Goal: Task Accomplishment & Management: Use online tool/utility

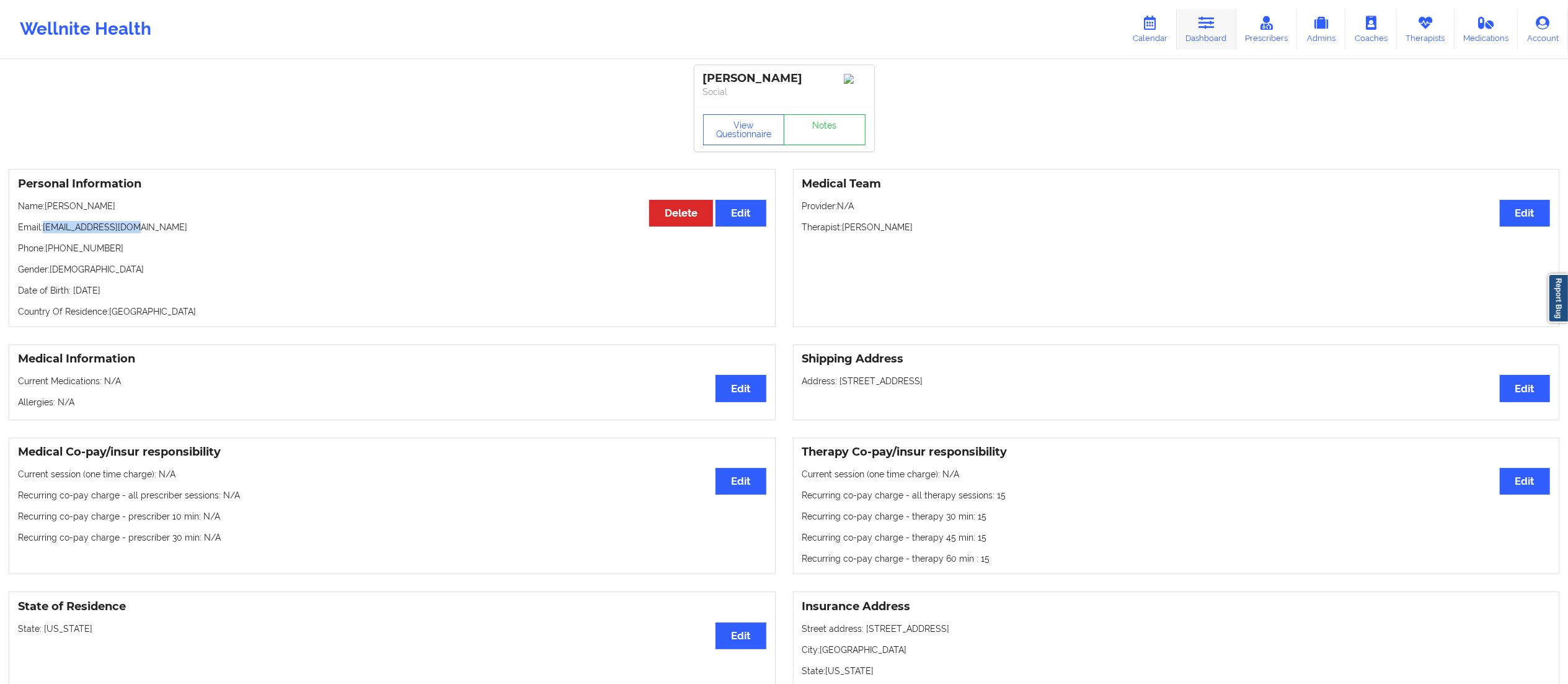
click at [1201, 39] on link "Dashboard" at bounding box center [1206, 29] width 59 height 41
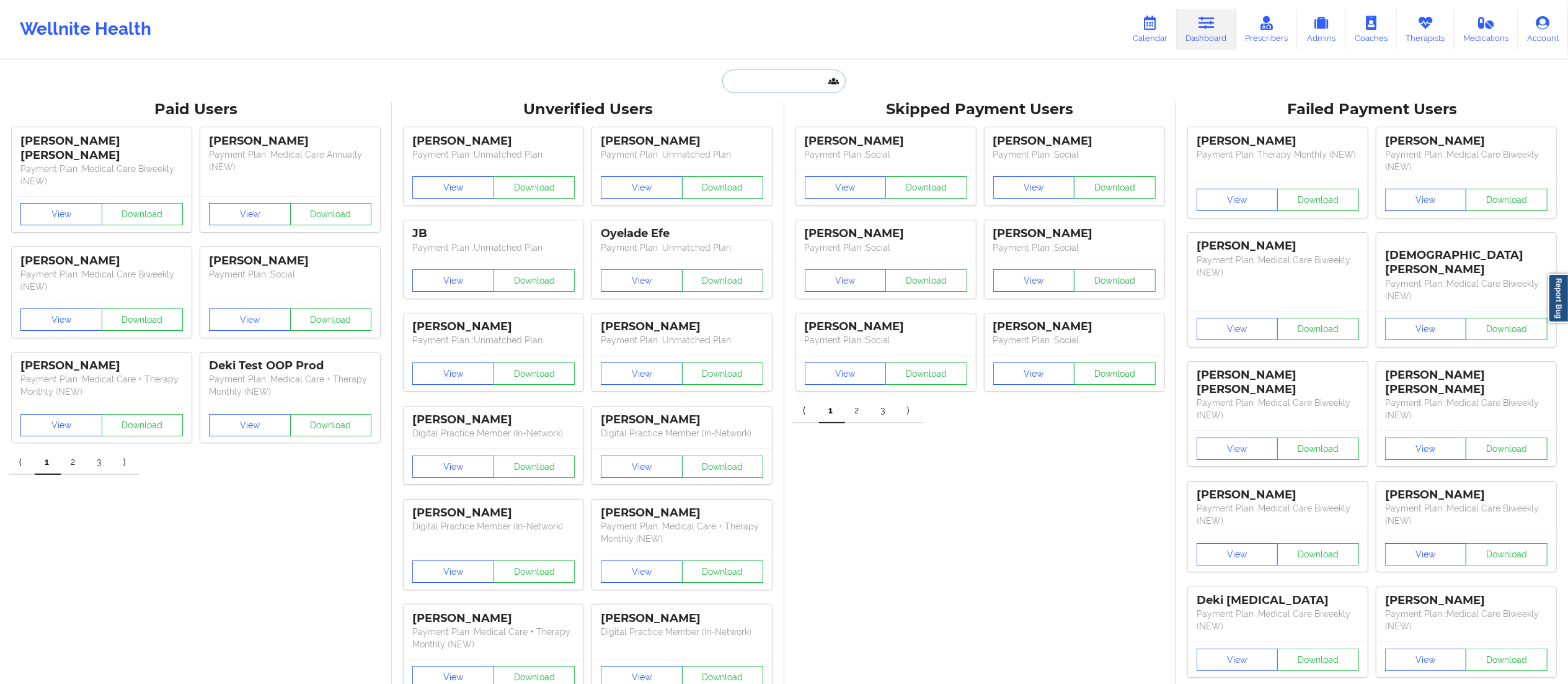
click at [796, 82] on input "text" at bounding box center [784, 81] width 123 height 24
paste input "[PERSON_NAME]"
click at [749, 79] on input "[PERSON_NAME]" at bounding box center [784, 81] width 123 height 24
click at [727, 82] on input "[PERSON_NAME]" at bounding box center [784, 81] width 123 height 24
click at [806, 69] on input "[PERSON_NAME]" at bounding box center [784, 81] width 123 height 24
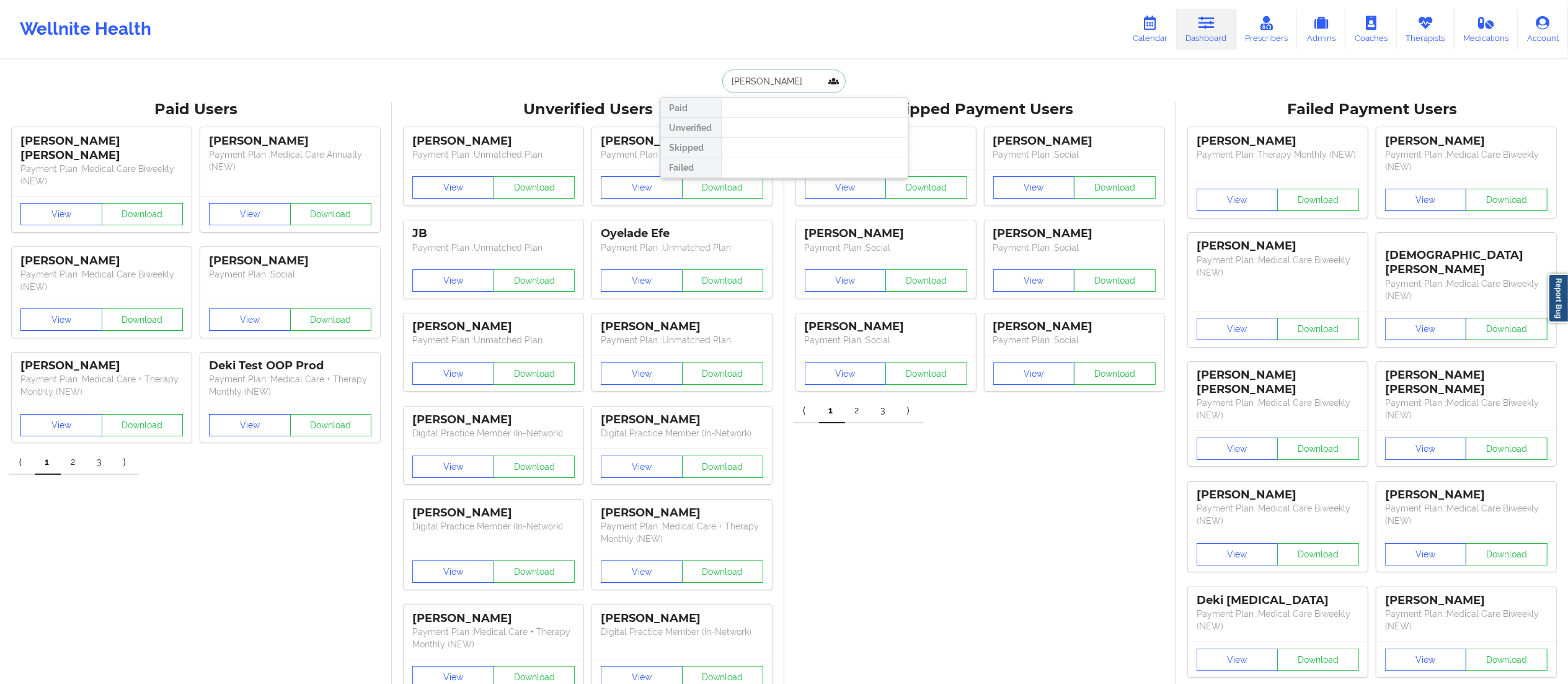
click at [752, 79] on input "[PERSON_NAME]" at bounding box center [784, 81] width 123 height 24
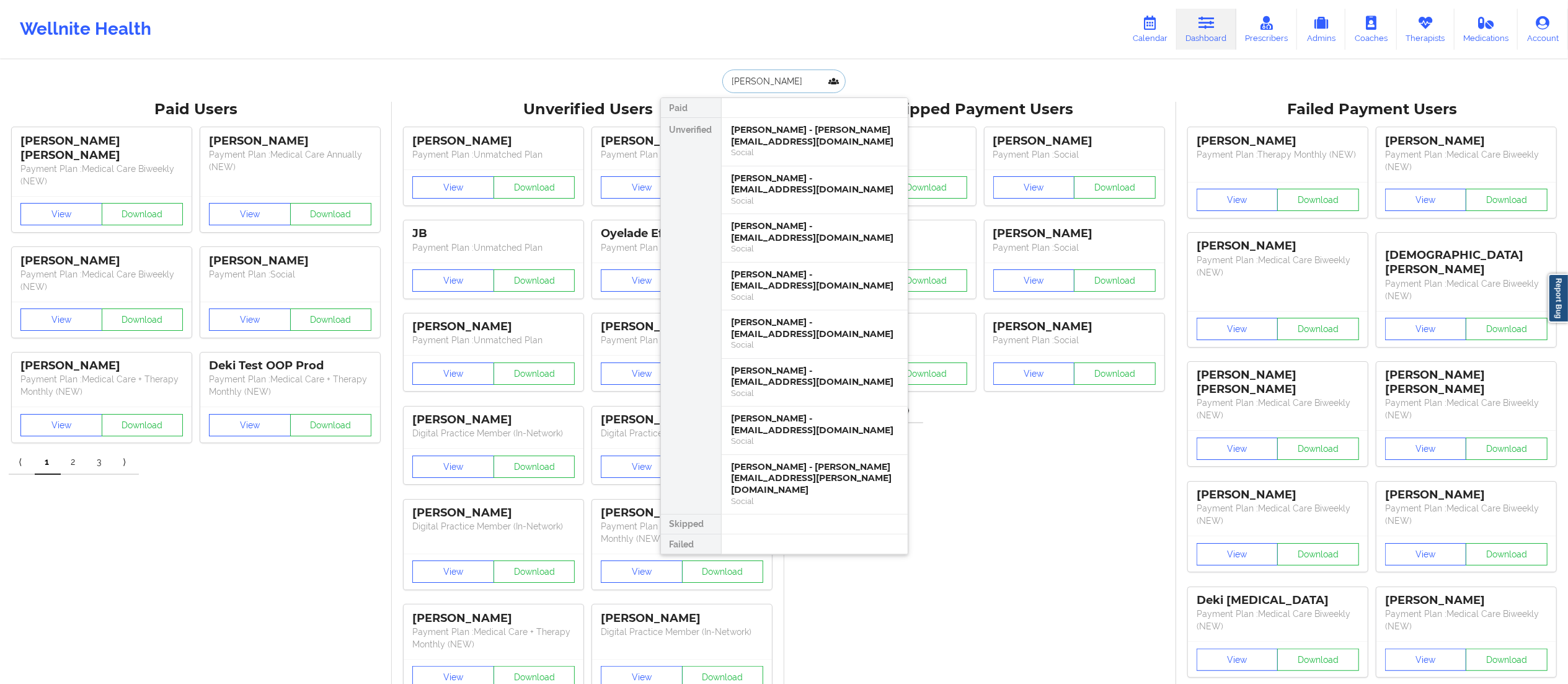
drag, startPoint x: 774, startPoint y: 84, endPoint x: 685, endPoint y: 84, distance: 89.0
click at [685, 84] on div "[PERSON_NAME] Unverified [PERSON_NAME] - [PERSON_NAME][EMAIL_ADDRESS][DOMAIN_NA…" at bounding box center [784, 81] width 248 height 24
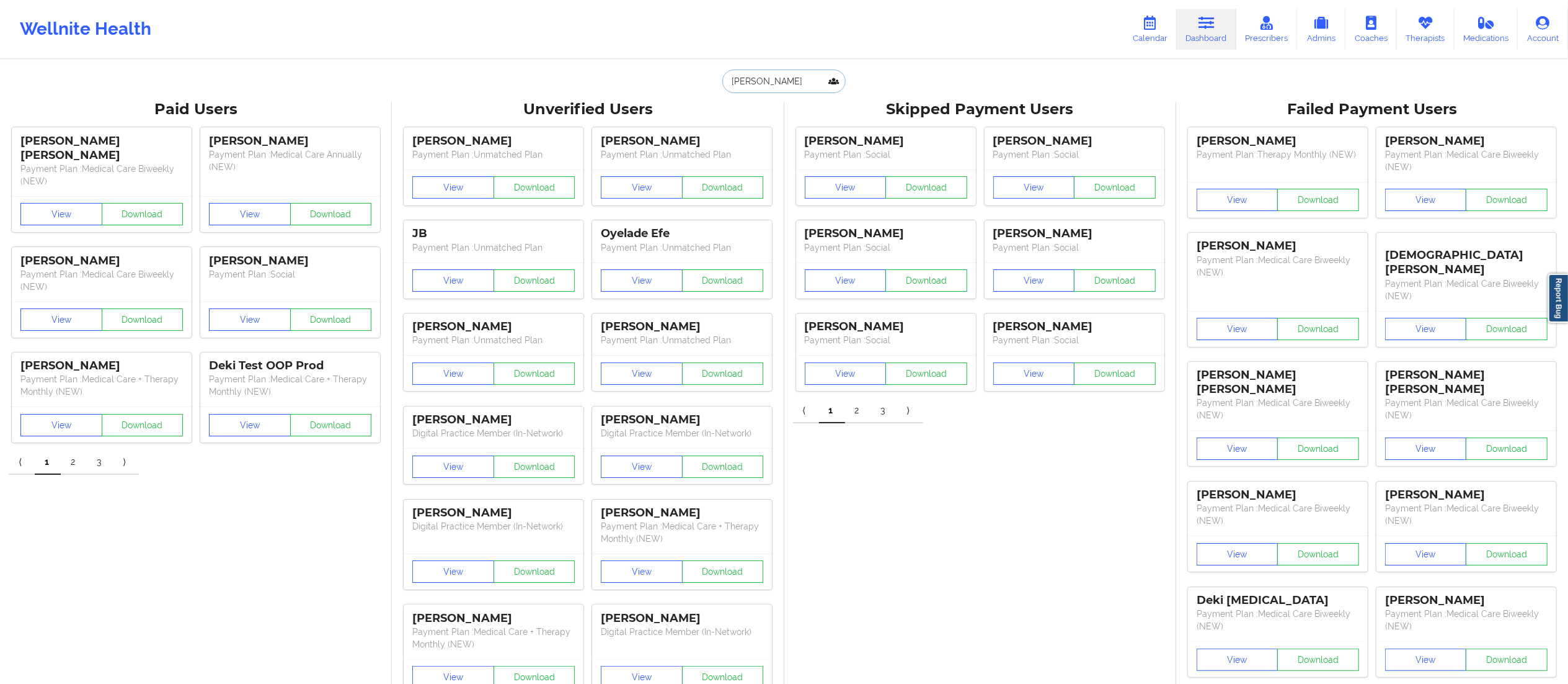
paste input "[PERSON_NAME]"
click at [751, 81] on input "[PERSON_NAME]" at bounding box center [784, 81] width 123 height 24
type input "[PERSON_NAME]"
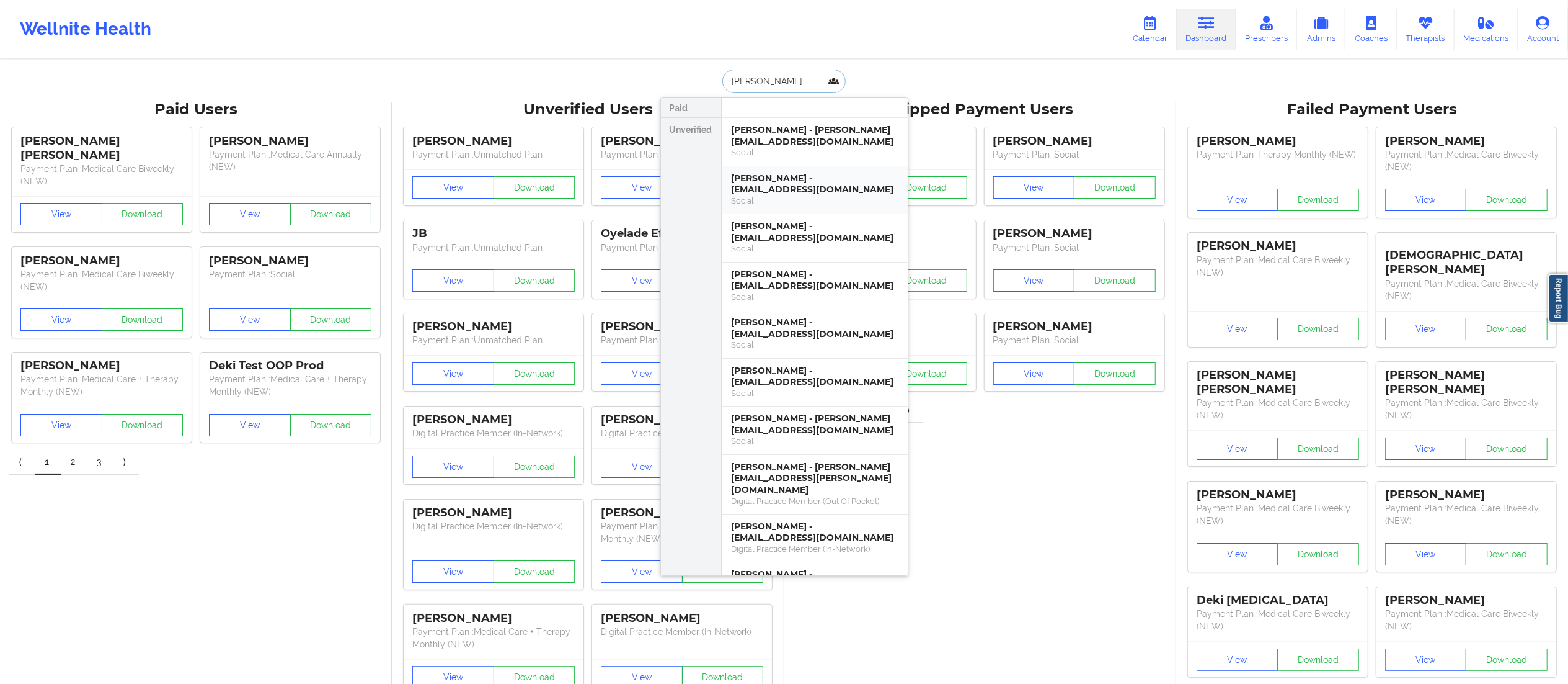
click at [773, 185] on div "[PERSON_NAME] - [EMAIL_ADDRESS][DOMAIN_NAME]" at bounding box center [814, 184] width 166 height 23
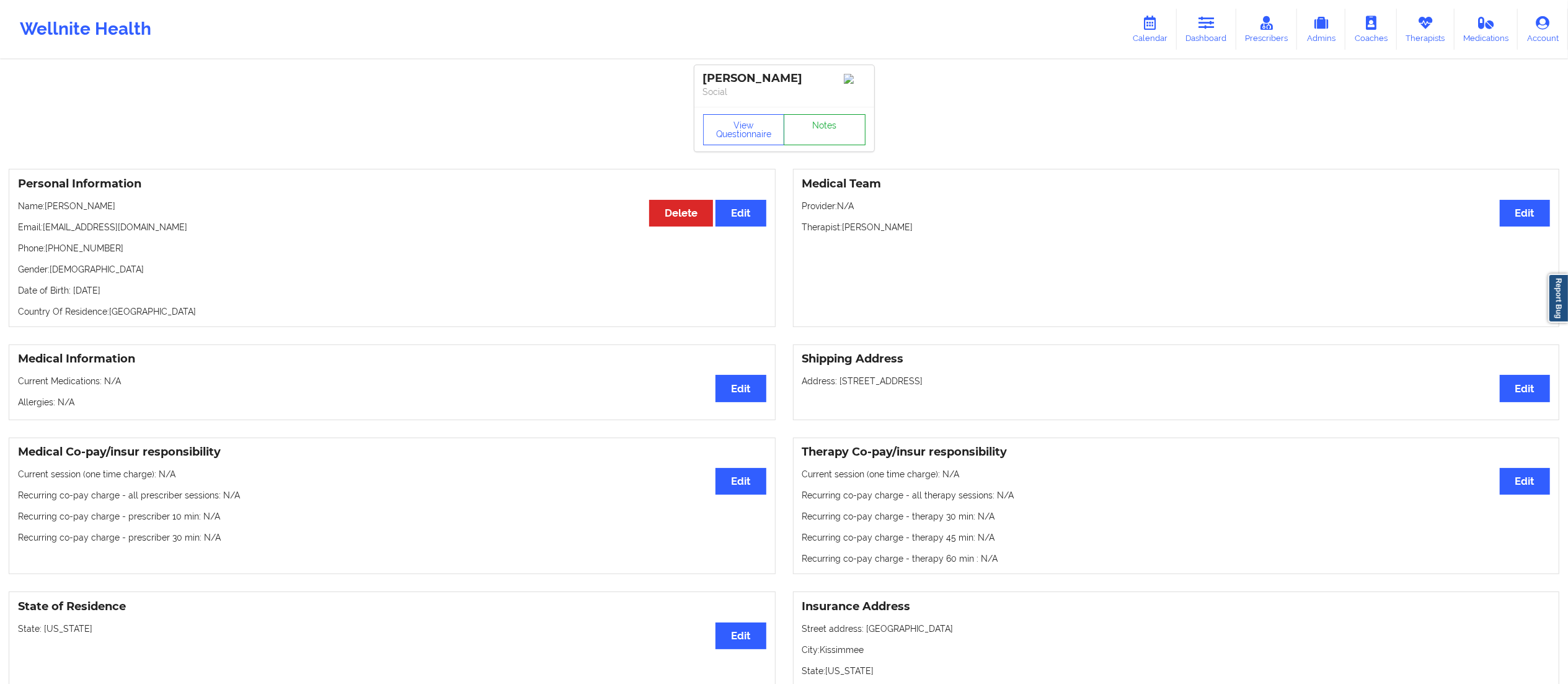
click at [828, 134] on link "Notes" at bounding box center [825, 129] width 82 height 31
drag, startPoint x: 43, startPoint y: 227, endPoint x: 225, endPoint y: 243, distance: 182.7
click at [225, 243] on div "Personal Information Edit Delete Name: [PERSON_NAME] Email: [EMAIL_ADDRESS][DOM…" at bounding box center [392, 248] width 767 height 158
click at [162, 250] on p "Phone: [PHONE_NUMBER]" at bounding box center [392, 248] width 748 height 12
click at [40, 240] on div "Personal Information Edit Delete Name: [PERSON_NAME] Email: [EMAIL_ADDRESS][DOM…" at bounding box center [392, 248] width 767 height 158
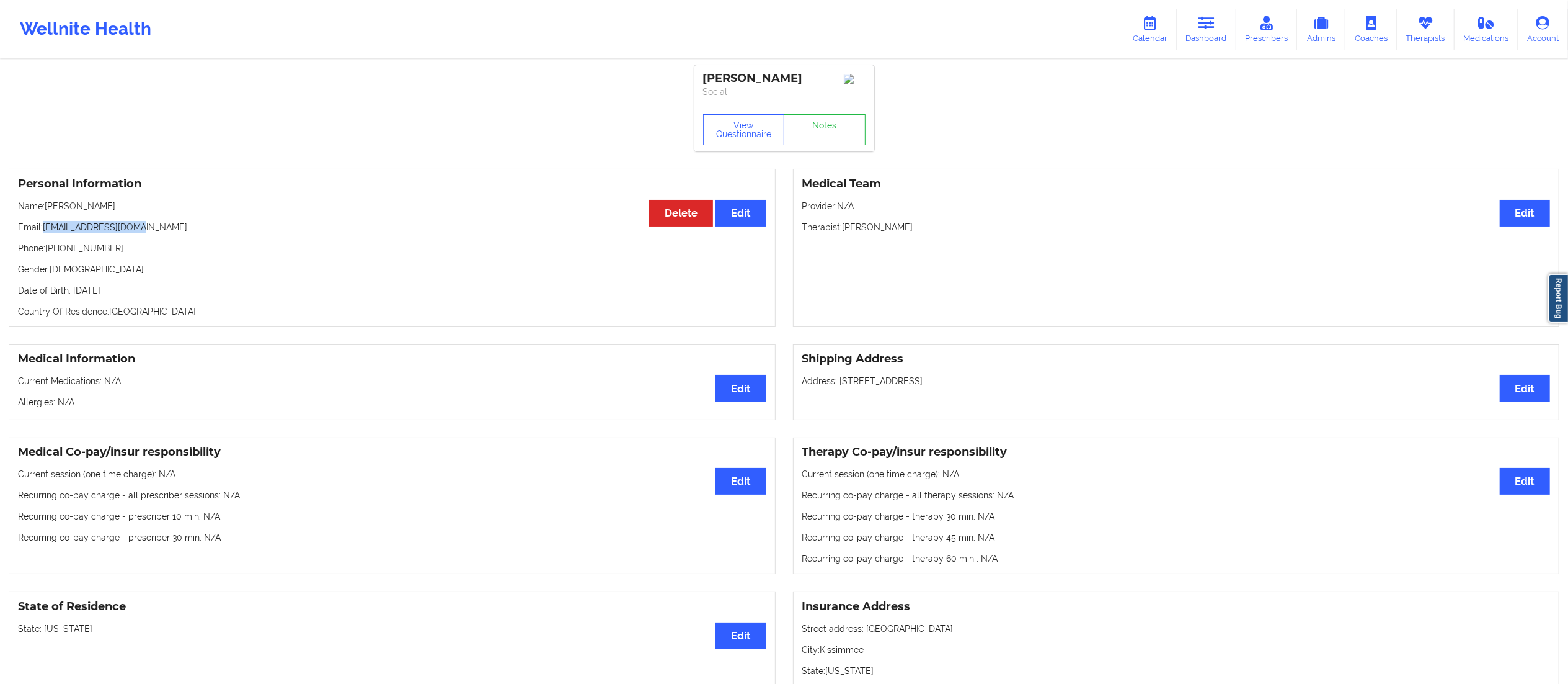
drag, startPoint x: 42, startPoint y: 234, endPoint x: 229, endPoint y: 225, distance: 187.2
click at [229, 225] on p "Email: [EMAIL_ADDRESS][DOMAIN_NAME]" at bounding box center [392, 227] width 748 height 12
copy p "[EMAIL_ADDRESS][DOMAIN_NAME]"
click at [1198, 25] on link "Dashboard" at bounding box center [1206, 29] width 59 height 41
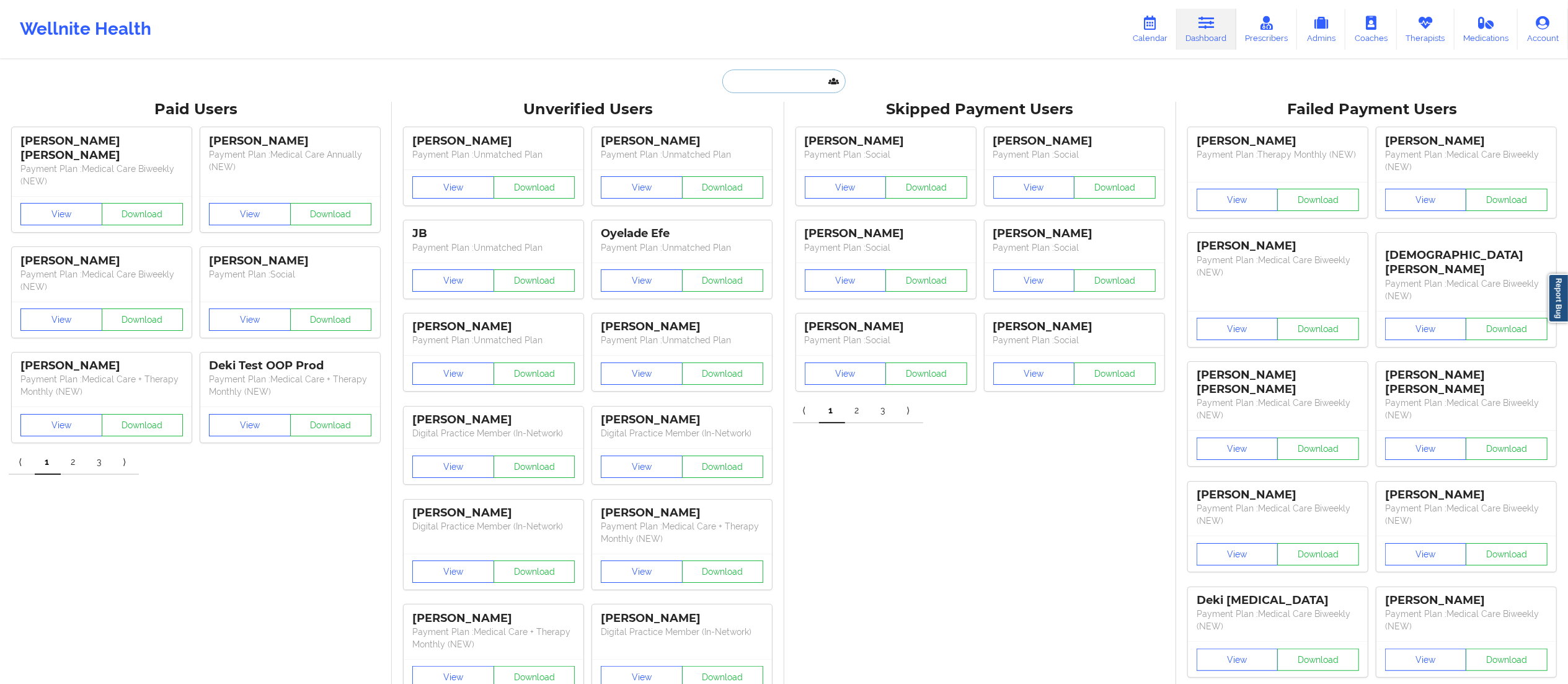
click at [766, 81] on input "text" at bounding box center [784, 81] width 123 height 24
paste input "[PERSON_NAME]"
type input "[PERSON_NAME]"
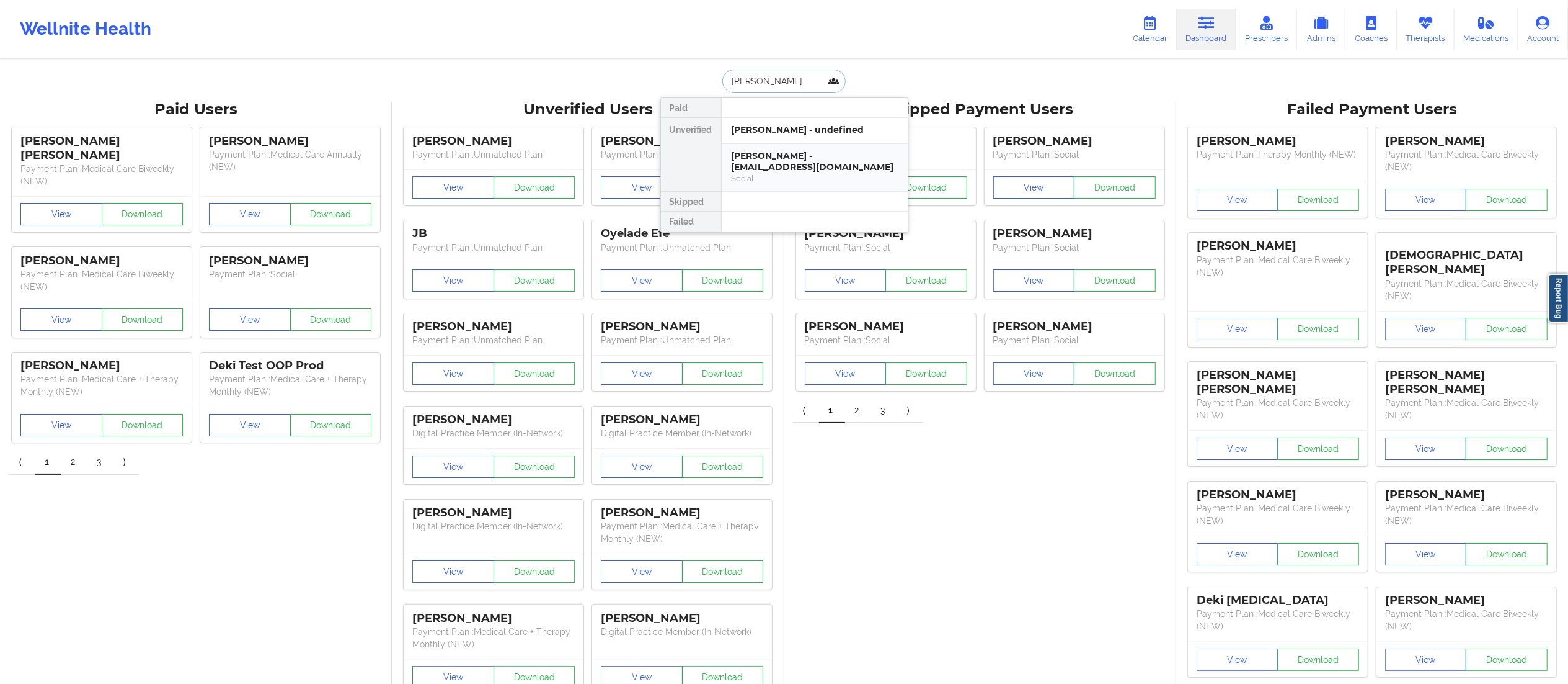
click at [772, 163] on div "[PERSON_NAME] - [EMAIL_ADDRESS][DOMAIN_NAME]" at bounding box center [814, 162] width 166 height 23
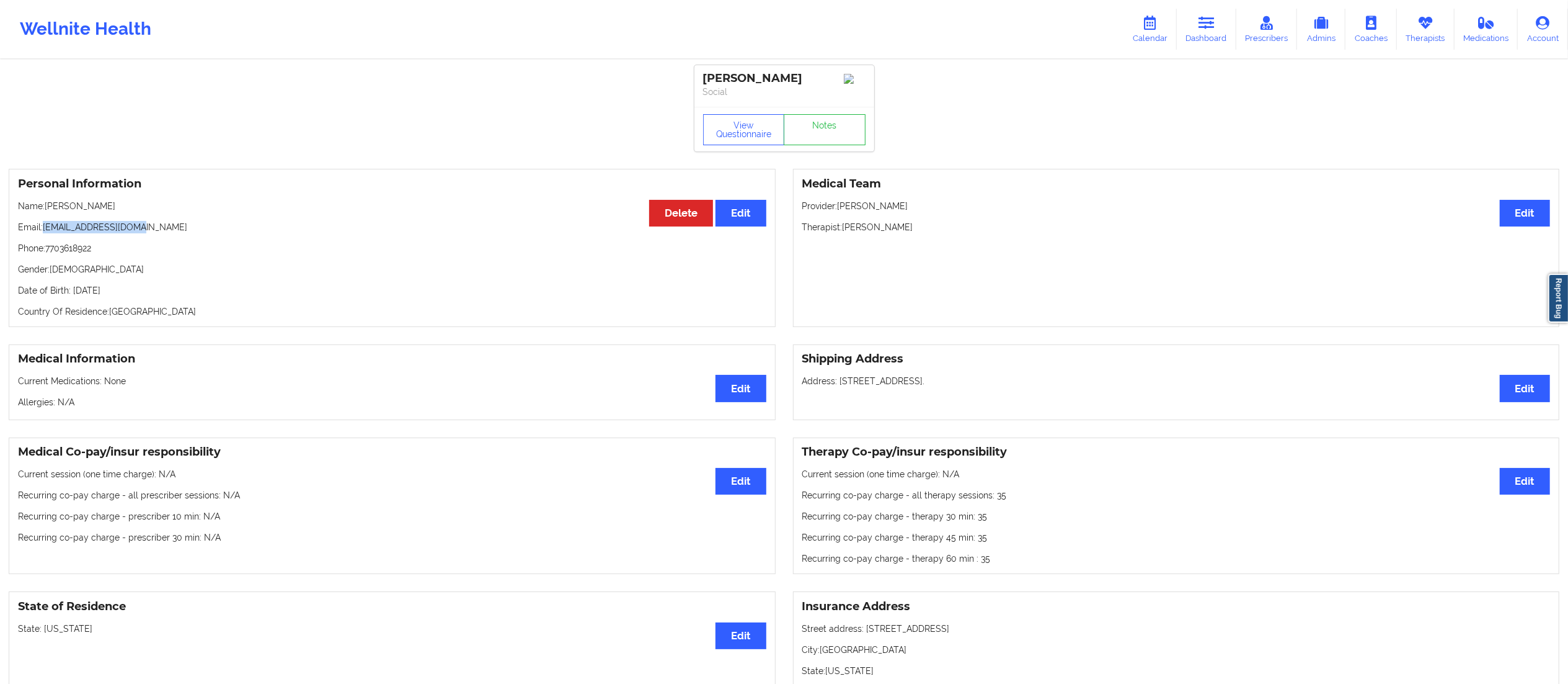
drag, startPoint x: 42, startPoint y: 230, endPoint x: 223, endPoint y: 217, distance: 181.5
click at [223, 217] on div "Personal Information Edit Delete Name: [PERSON_NAME] Email: [EMAIL_ADDRESS][DOM…" at bounding box center [392, 248] width 767 height 158
click at [147, 248] on p "Phone: [PHONE_NUMBER]" at bounding box center [392, 248] width 748 height 12
drag, startPoint x: 47, startPoint y: 225, endPoint x: 147, endPoint y: 225, distance: 100.0
click at [147, 225] on p "Email: [EMAIL_ADDRESS][DOMAIN_NAME]" at bounding box center [392, 227] width 748 height 12
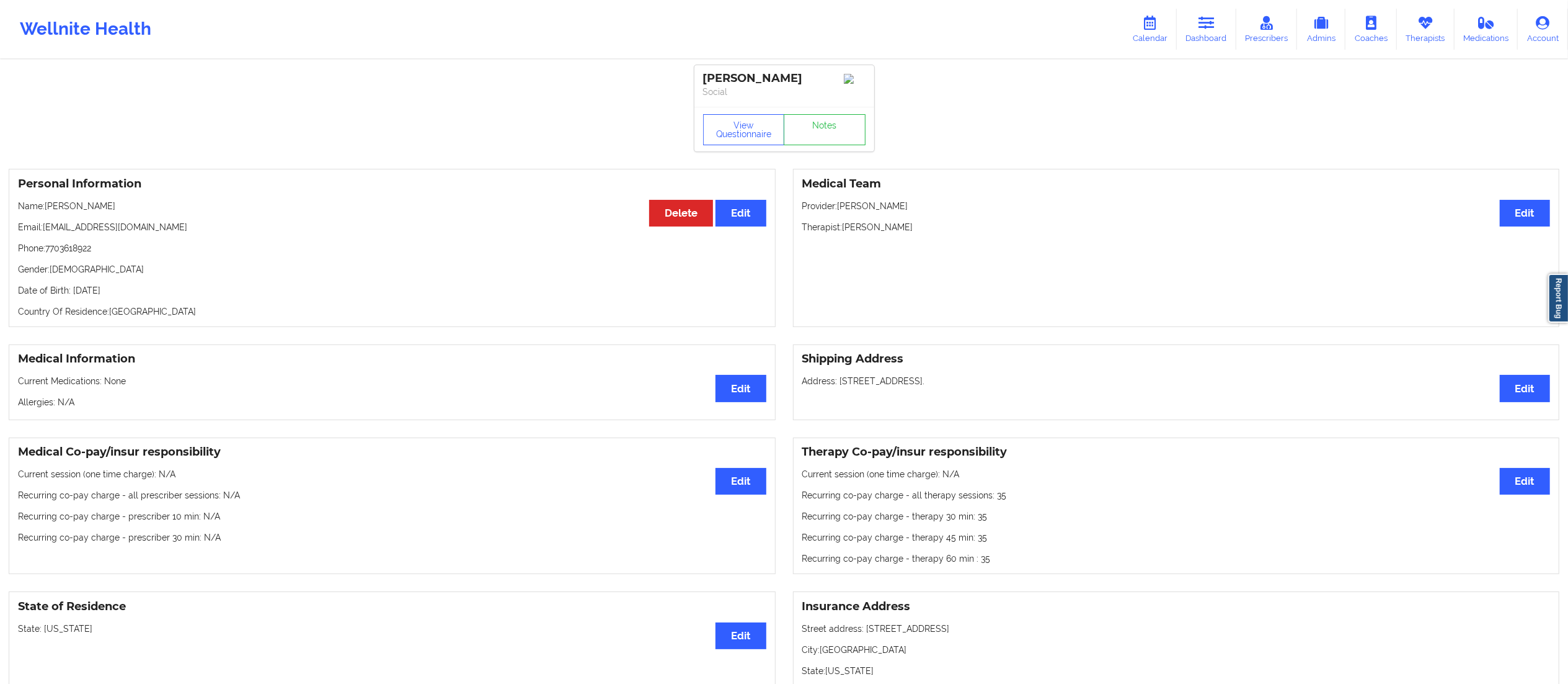
click at [56, 246] on p "Phone: [PHONE_NUMBER]" at bounding box center [392, 248] width 748 height 12
drag, startPoint x: 45, startPoint y: 228, endPoint x: 178, endPoint y: 227, distance: 133.0
click at [178, 227] on p "Email: [EMAIL_ADDRESS][DOMAIN_NAME]" at bounding box center [392, 227] width 748 height 12
copy p "[EMAIL_ADDRESS][DOMAIN_NAME]"
drag, startPoint x: 1200, startPoint y: 29, endPoint x: 1150, endPoint y: 50, distance: 54.2
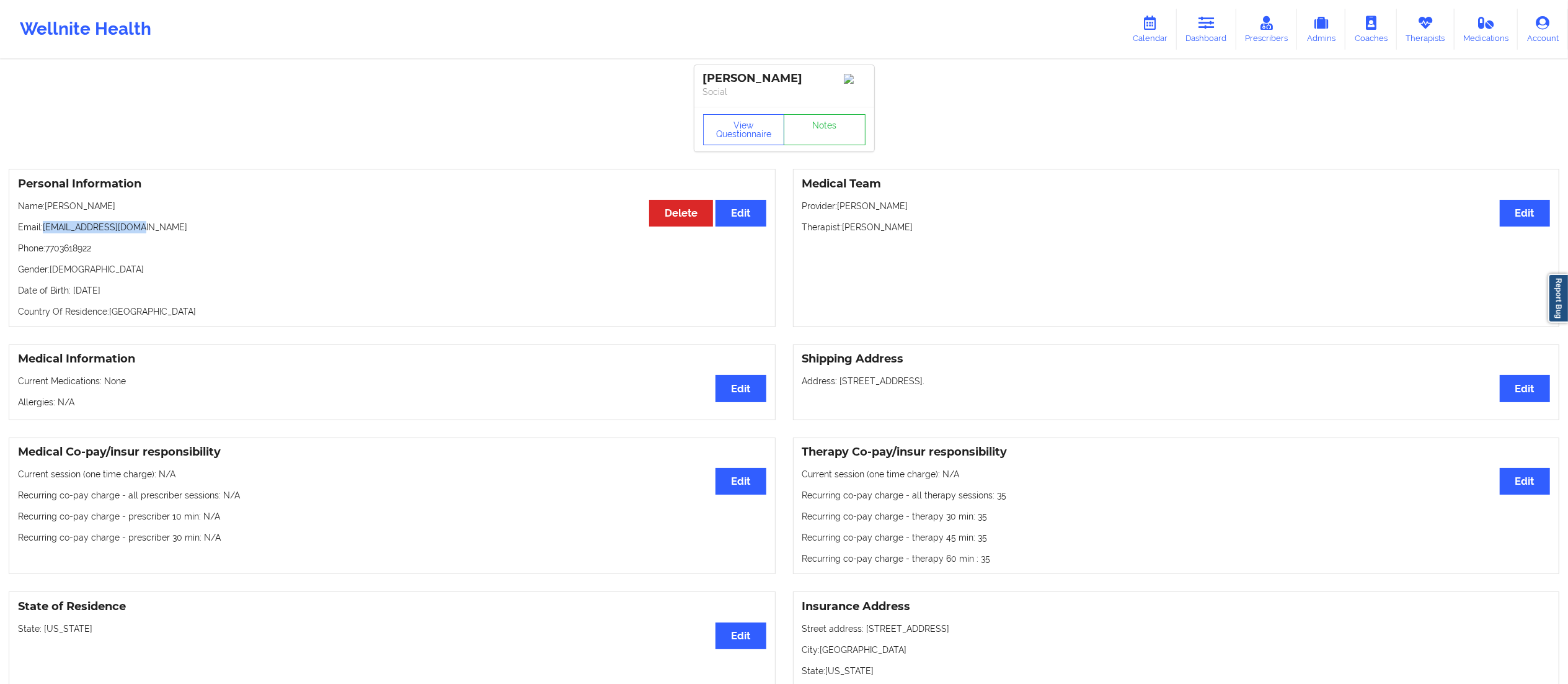
click at [1200, 29] on link "Dashboard" at bounding box center [1206, 29] width 59 height 41
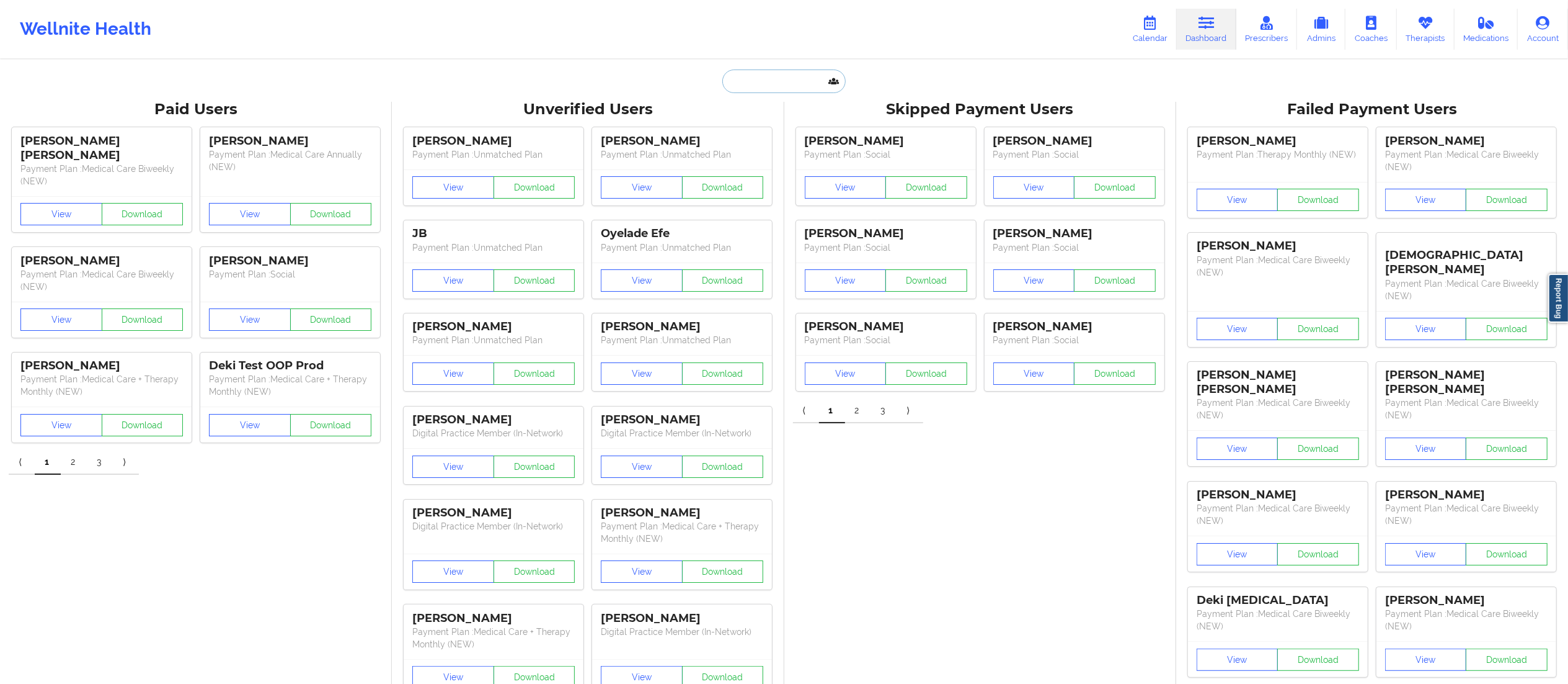
click at [765, 81] on input "text" at bounding box center [784, 81] width 123 height 24
paste input "[PERSON_NAME] [PERSON_NAME]"
click at [767, 79] on input "[PERSON_NAME] [PERSON_NAME]" at bounding box center [784, 81] width 123 height 24
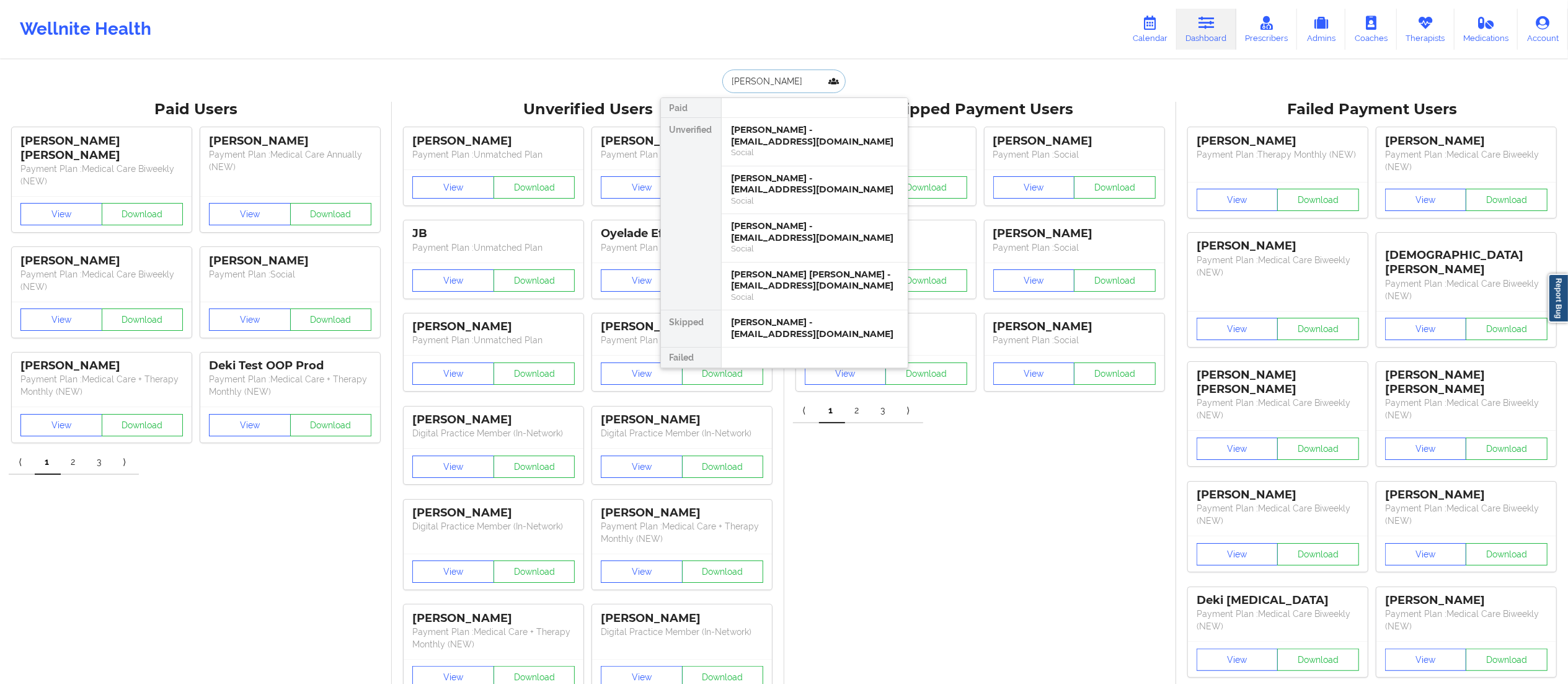
drag, startPoint x: 824, startPoint y: 84, endPoint x: 657, endPoint y: 93, distance: 167.2
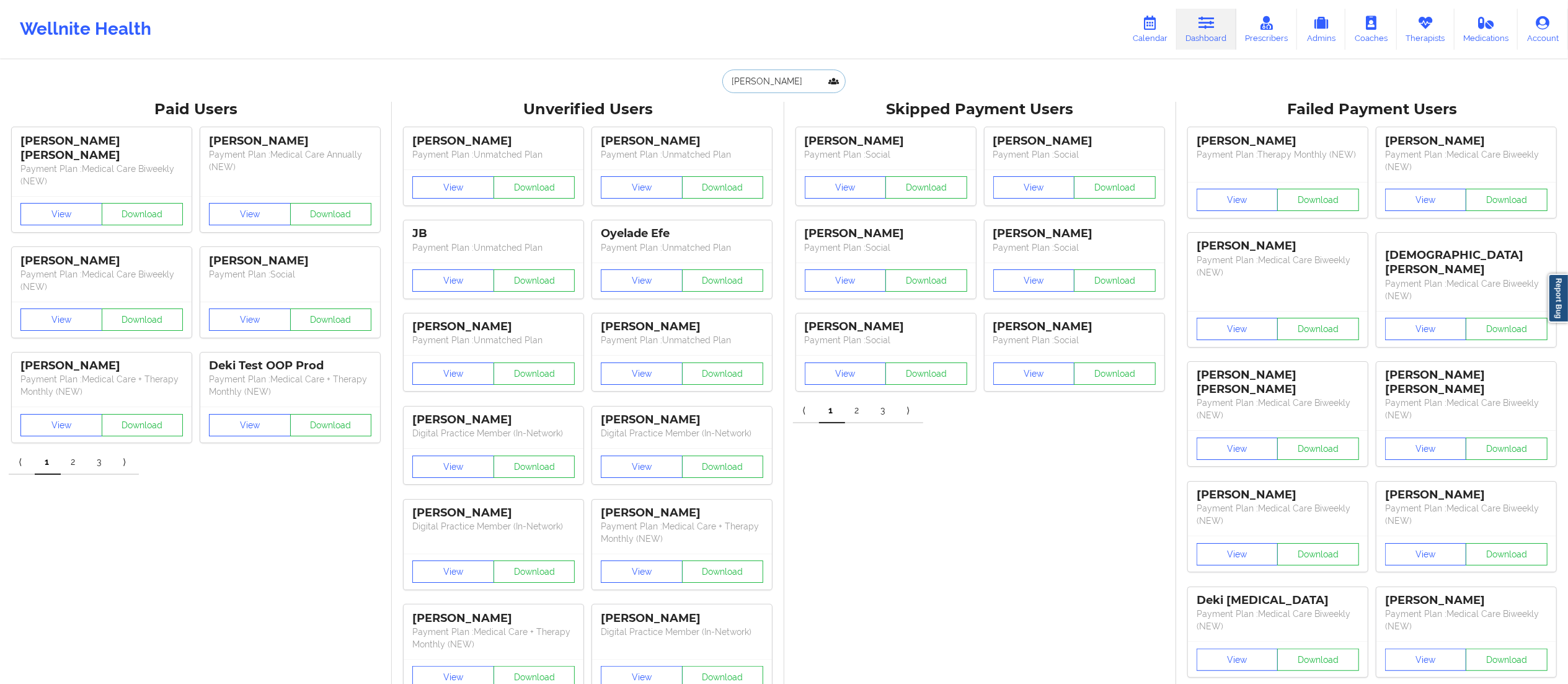
paste input "[PERSON_NAME]"
click at [762, 79] on input "[PERSON_NAME]" at bounding box center [784, 81] width 123 height 24
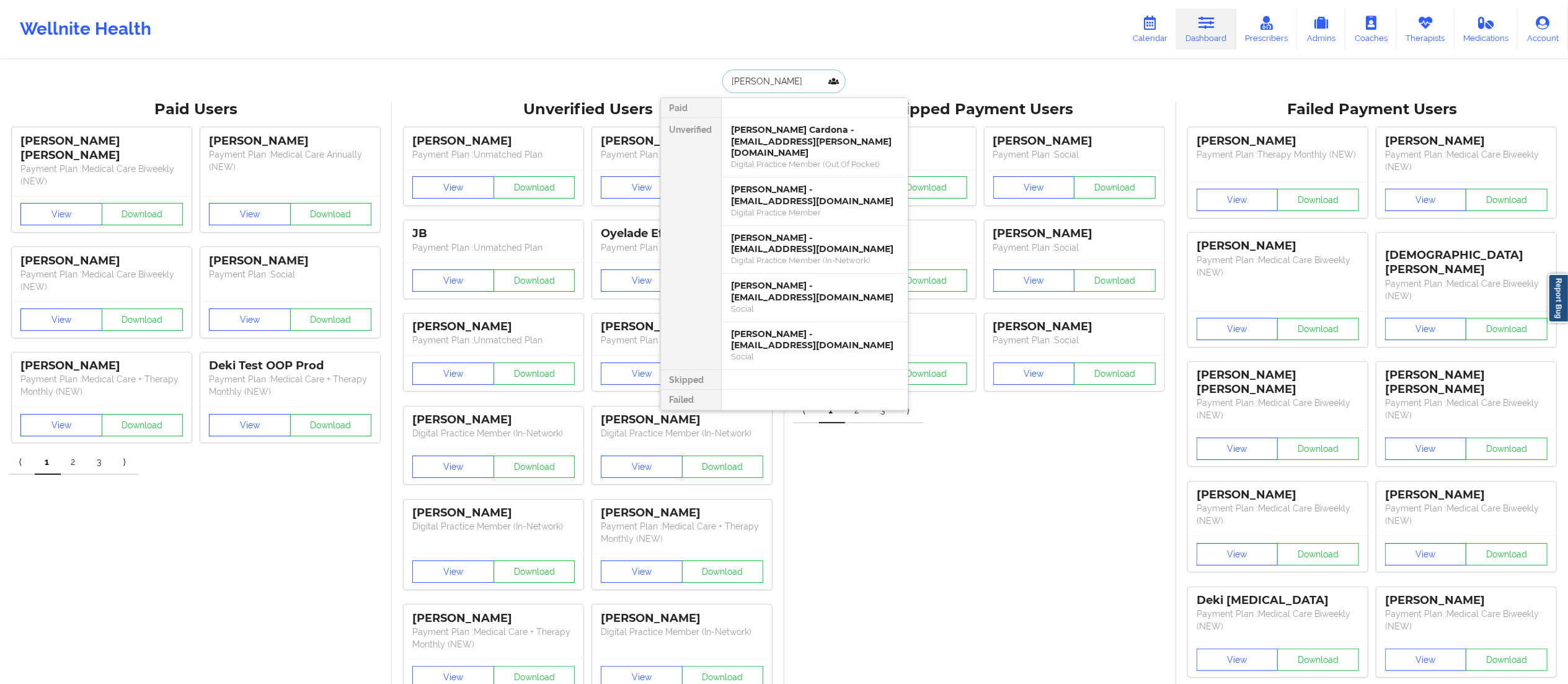
type input "[PERSON_NAME]"
click at [799, 351] on div "Social" at bounding box center [814, 356] width 166 height 11
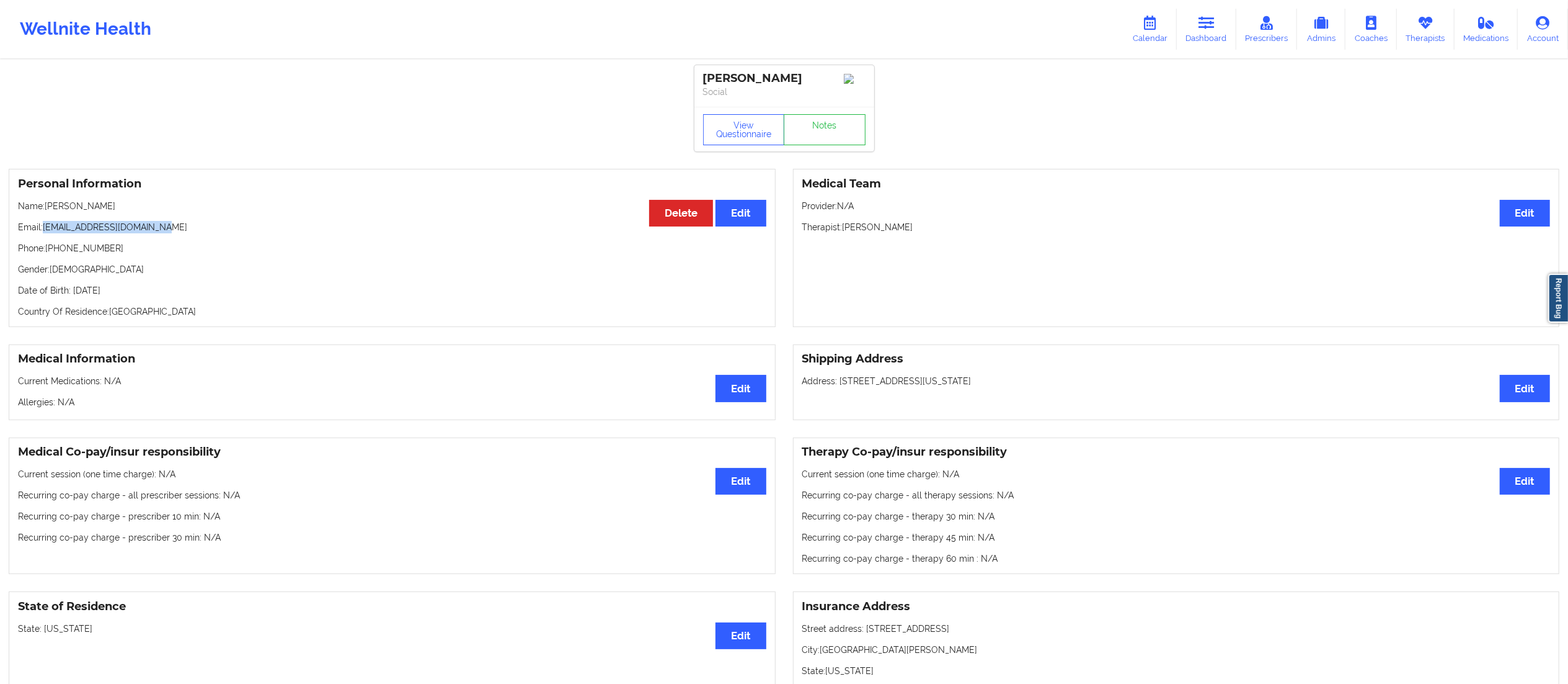
drag, startPoint x: 45, startPoint y: 227, endPoint x: 319, endPoint y: 237, distance: 274.2
click at [318, 234] on p "Email: [EMAIL_ADDRESS][DOMAIN_NAME]" at bounding box center [392, 227] width 748 height 12
copy p "[EMAIL_ADDRESS][DOMAIN_NAME]"
drag, startPoint x: 1222, startPoint y: 28, endPoint x: 1209, endPoint y: 36, distance: 15.3
click at [1222, 28] on link "Dashboard" at bounding box center [1206, 29] width 59 height 41
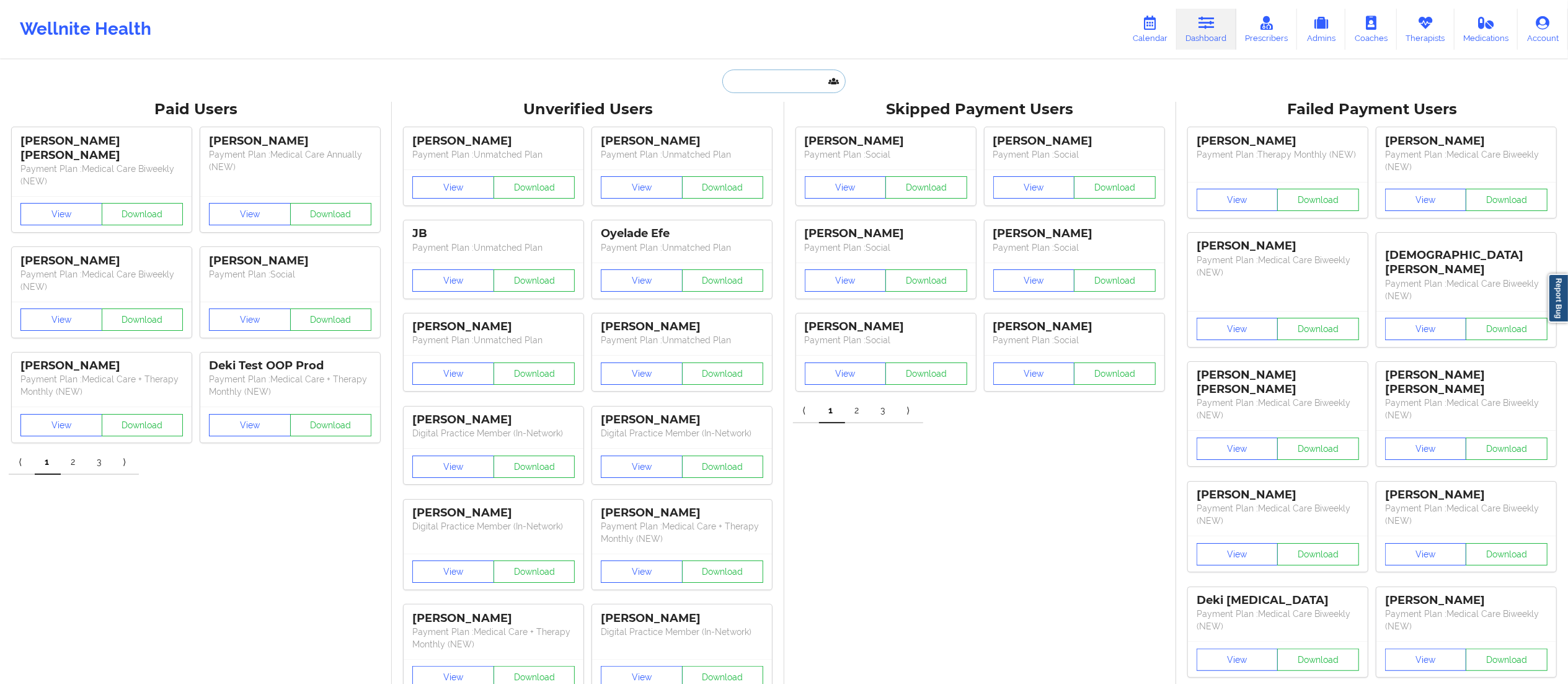
click at [757, 77] on input "text" at bounding box center [784, 81] width 123 height 24
paste input "[PERSON_NAME]"
click at [766, 77] on input "[PERSON_NAME]" at bounding box center [784, 81] width 123 height 24
drag, startPoint x: 766, startPoint y: 77, endPoint x: 751, endPoint y: 76, distance: 15.0
click at [751, 76] on input "[PERSON_NAME]" at bounding box center [784, 81] width 123 height 24
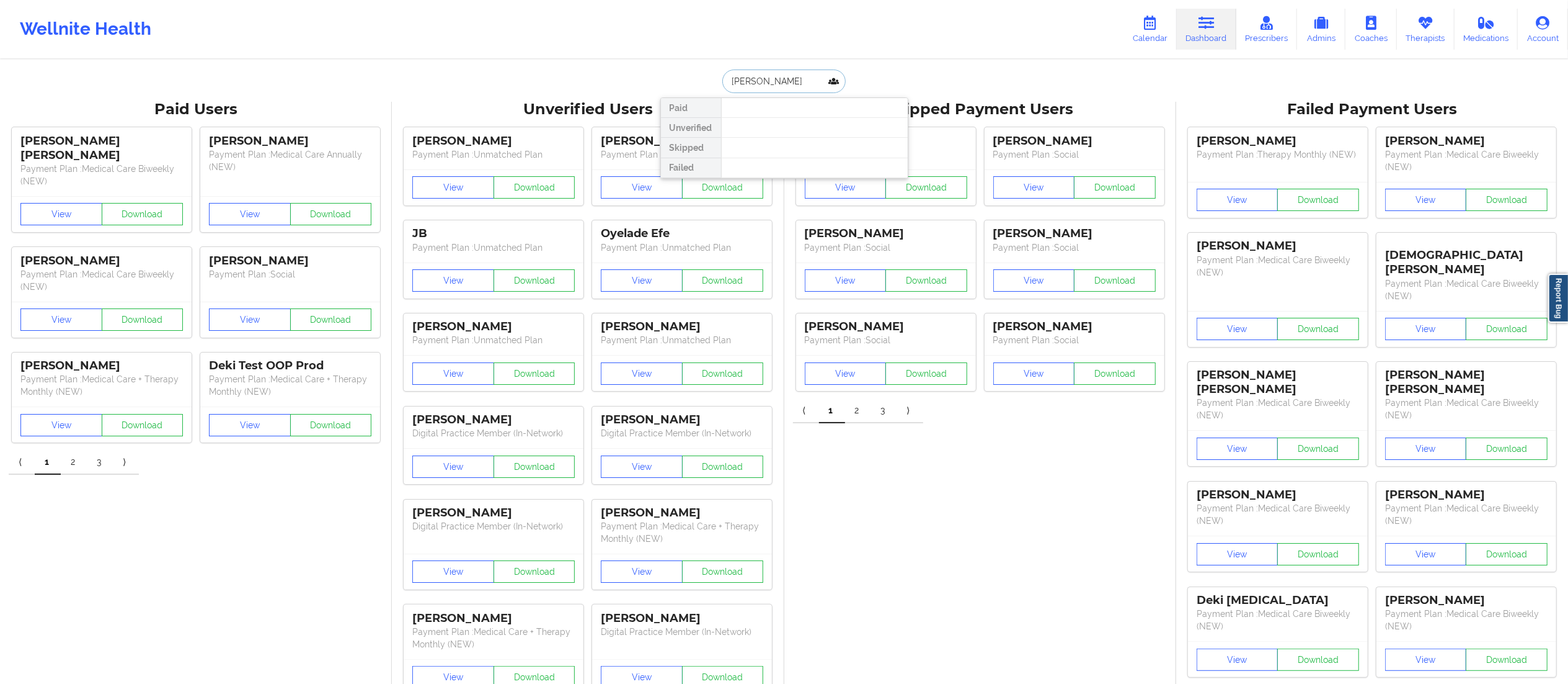
type input "[PERSON_NAME]"
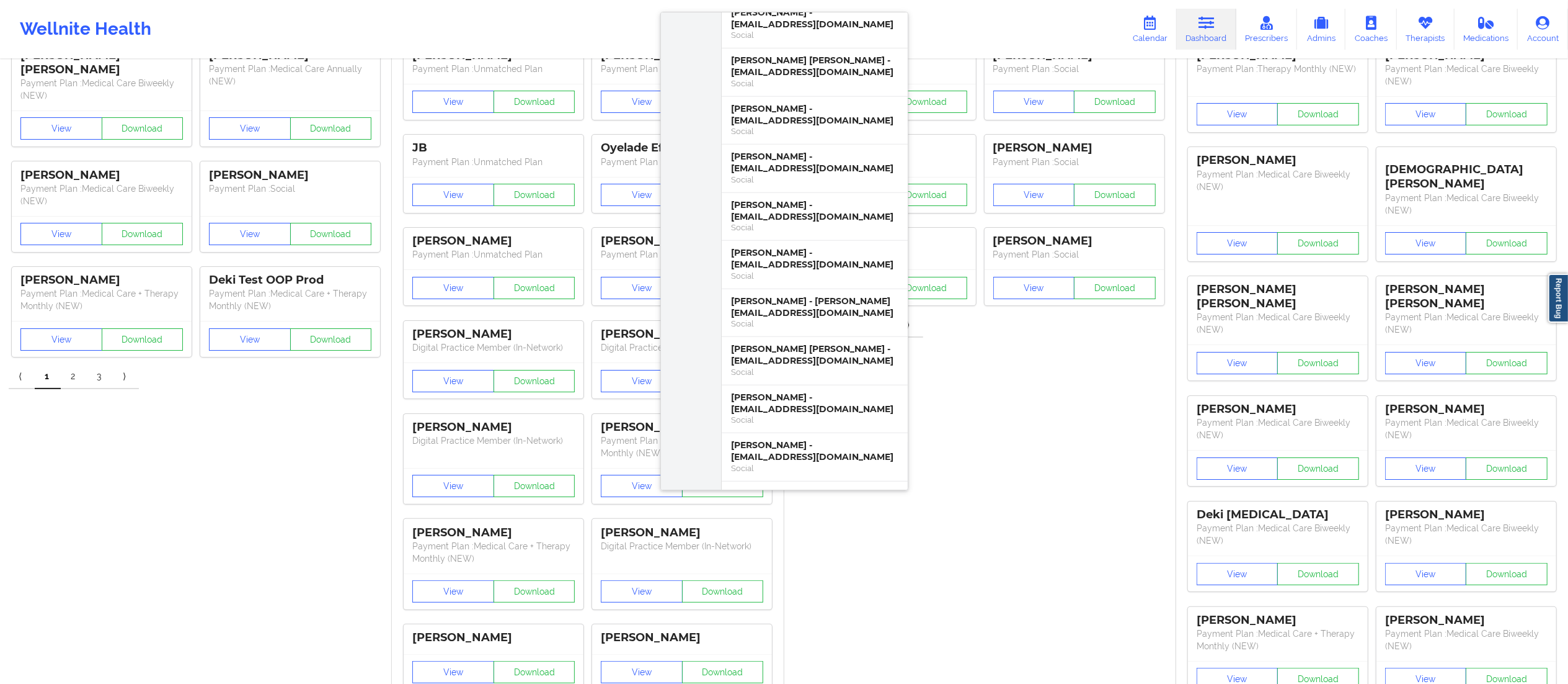
scroll to position [532, 0]
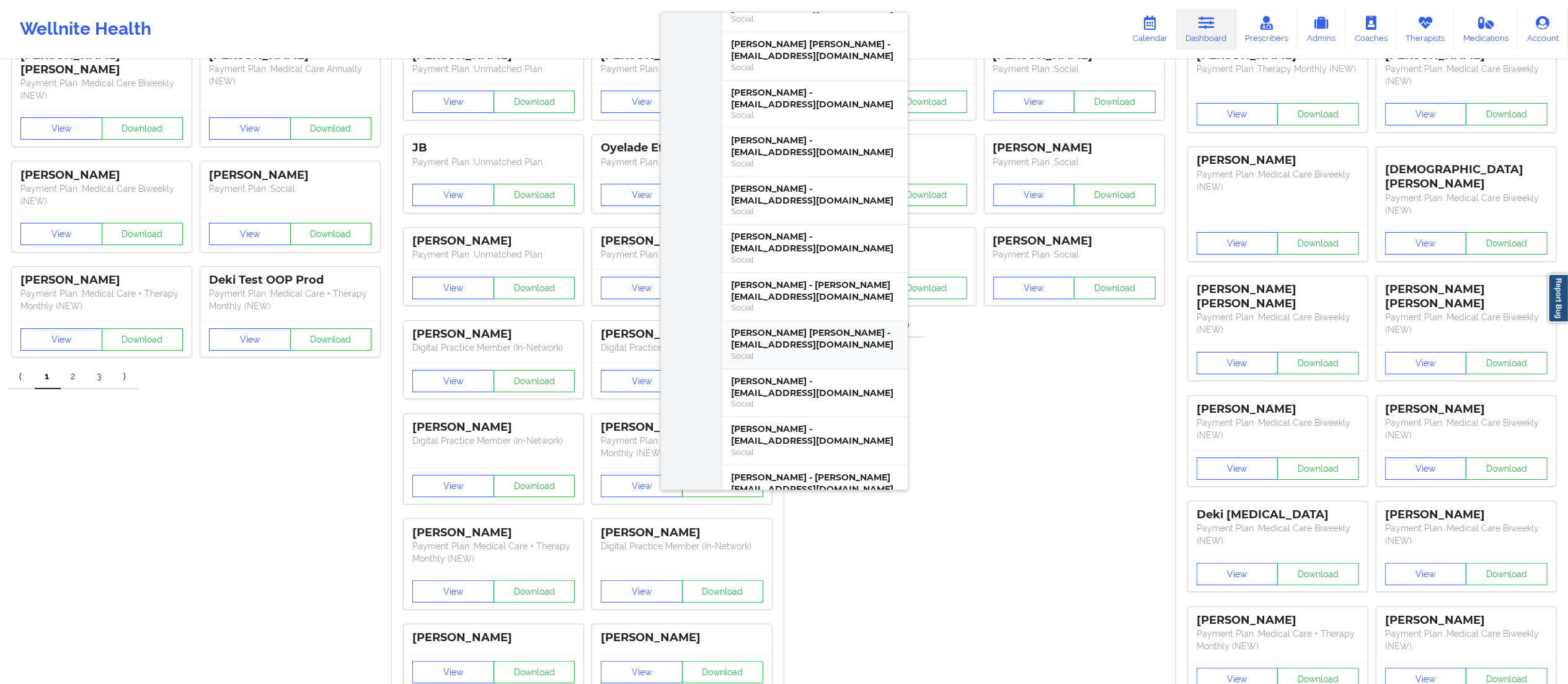
click at [796, 345] on div "[PERSON_NAME] [PERSON_NAME] - [EMAIL_ADDRESS][DOMAIN_NAME]" at bounding box center [814, 338] width 166 height 23
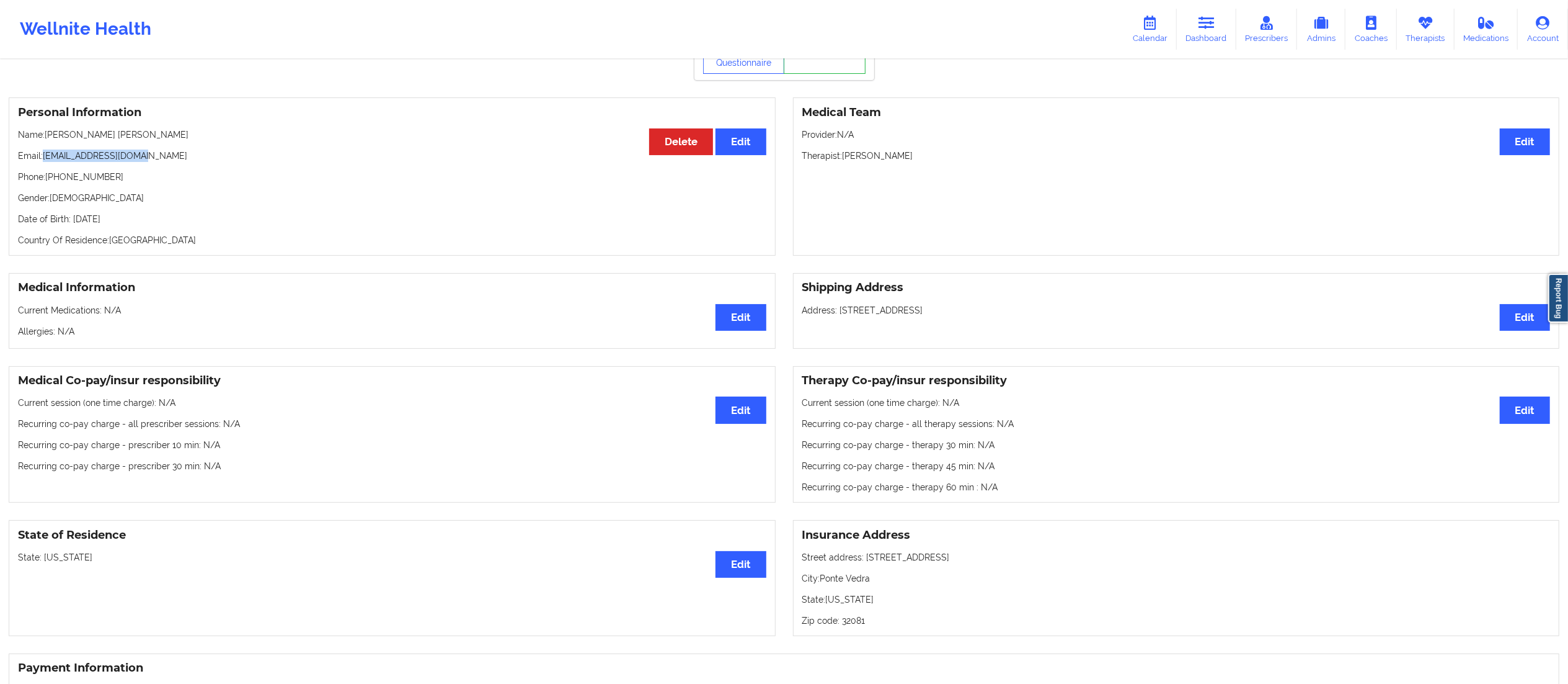
drag, startPoint x: 43, startPoint y: 147, endPoint x: 171, endPoint y: 150, distance: 128.0
click at [171, 150] on p "Email: [EMAIL_ADDRESS][DOMAIN_NAME]" at bounding box center [392, 155] width 748 height 12
click at [135, 171] on p "Phone: [PHONE_NUMBER]" at bounding box center [392, 177] width 748 height 12
drag, startPoint x: 44, startPoint y: 141, endPoint x: 178, endPoint y: 150, distance: 134.3
click at [178, 150] on p "Email: [EMAIL_ADDRESS][DOMAIN_NAME]" at bounding box center [392, 155] width 748 height 12
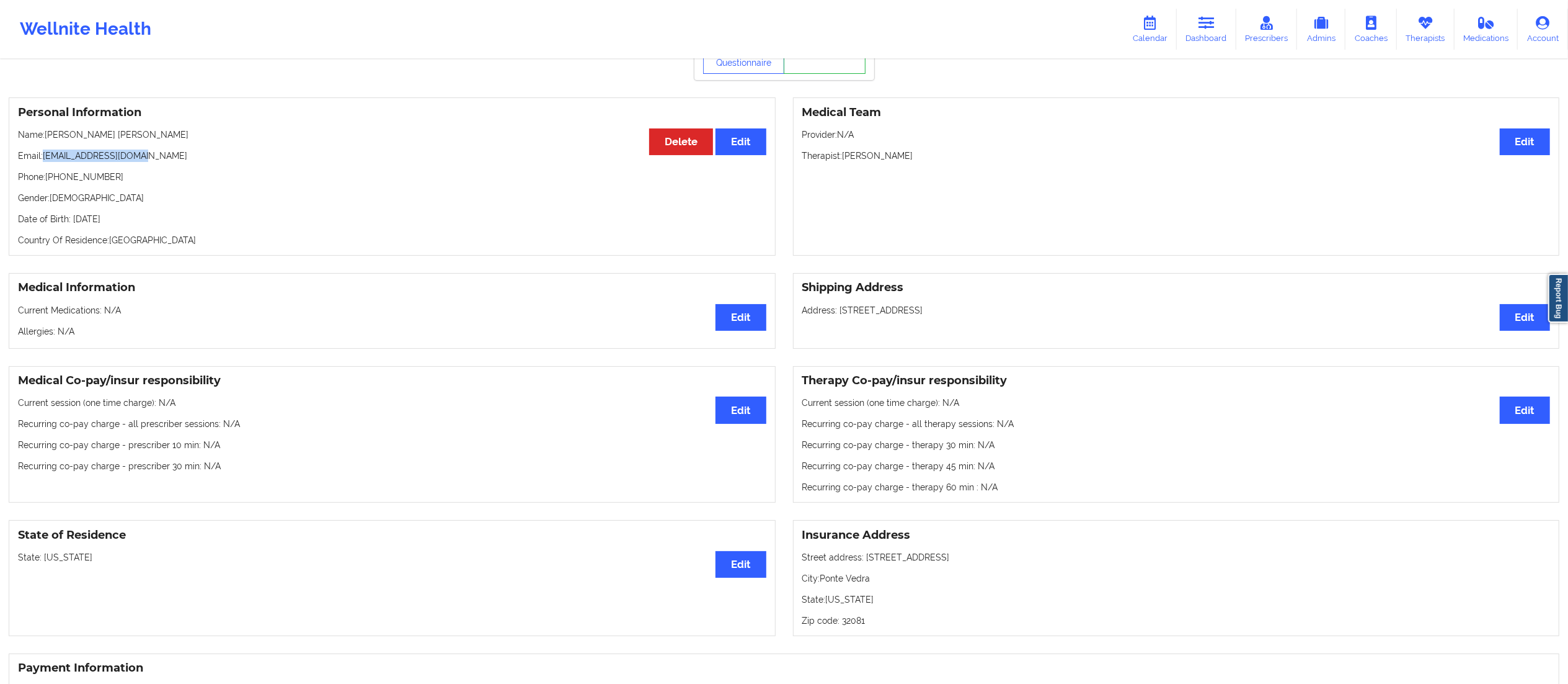
copy p "[EMAIL_ADDRESS][DOMAIN_NAME]"
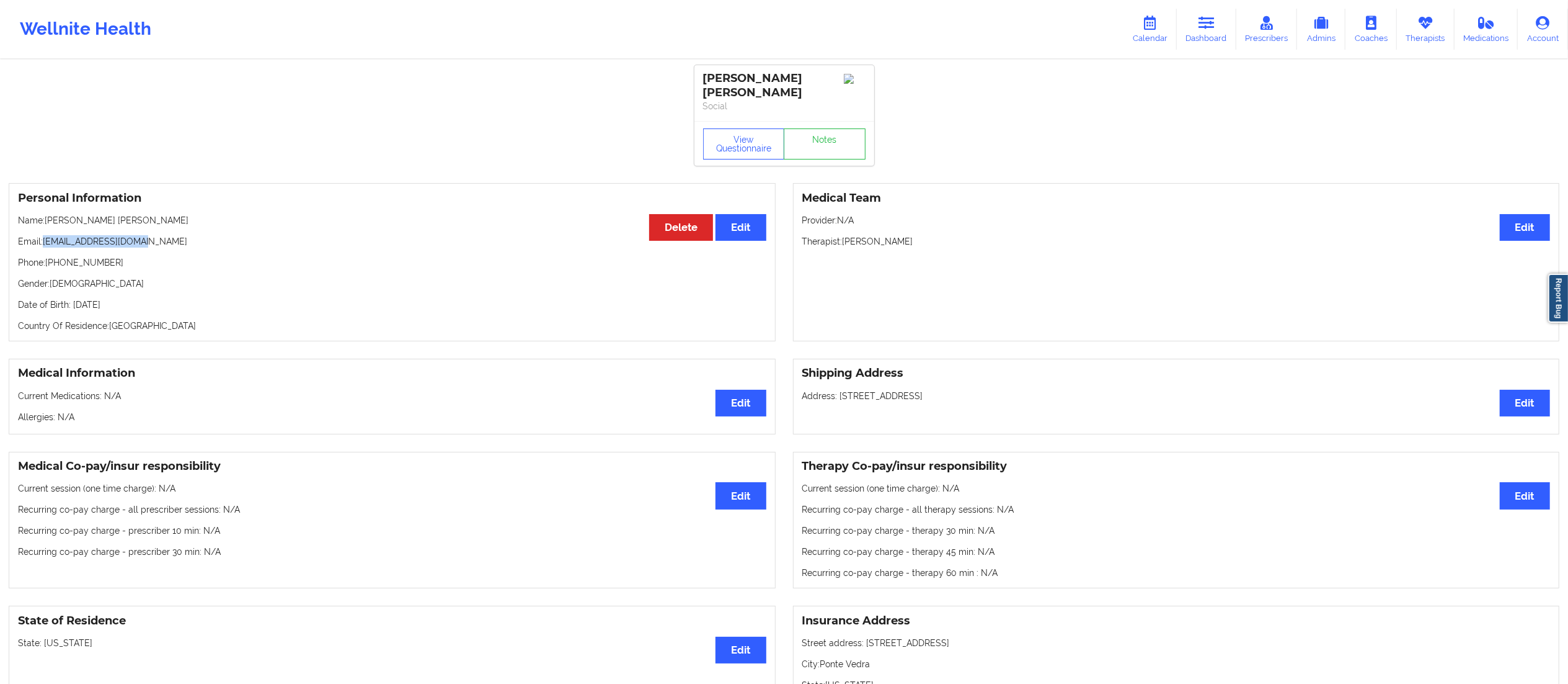
drag, startPoint x: 1205, startPoint y: 21, endPoint x: 1007, endPoint y: 54, distance: 200.7
click at [1207, 21] on icon at bounding box center [1207, 22] width 16 height 13
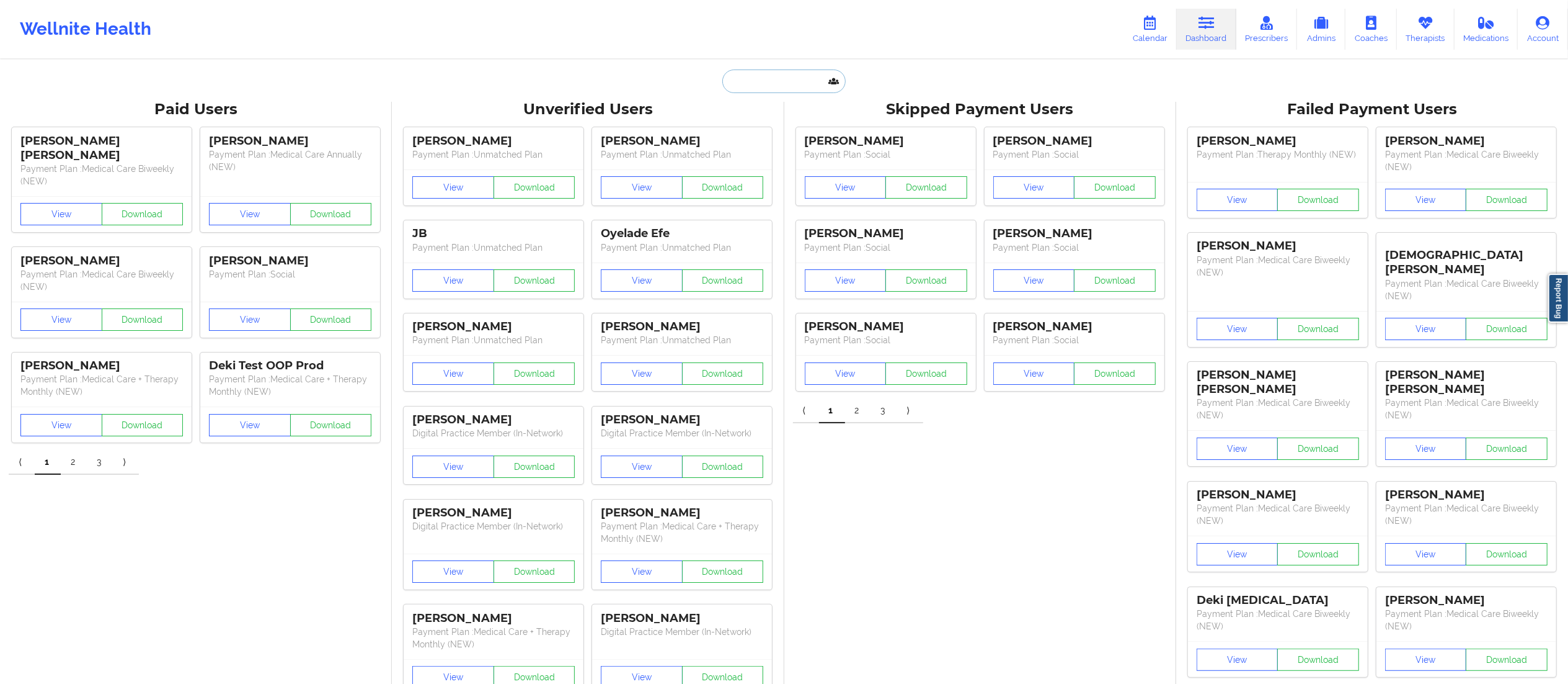
click at [784, 84] on input "text" at bounding box center [784, 81] width 123 height 24
paste input "[PERSON_NAME][EMAIL_ADDRESS][PERSON_NAME][DOMAIN_NAME]"
type input "[PERSON_NAME][EMAIL_ADDRESS][PERSON_NAME][DOMAIN_NAME]"
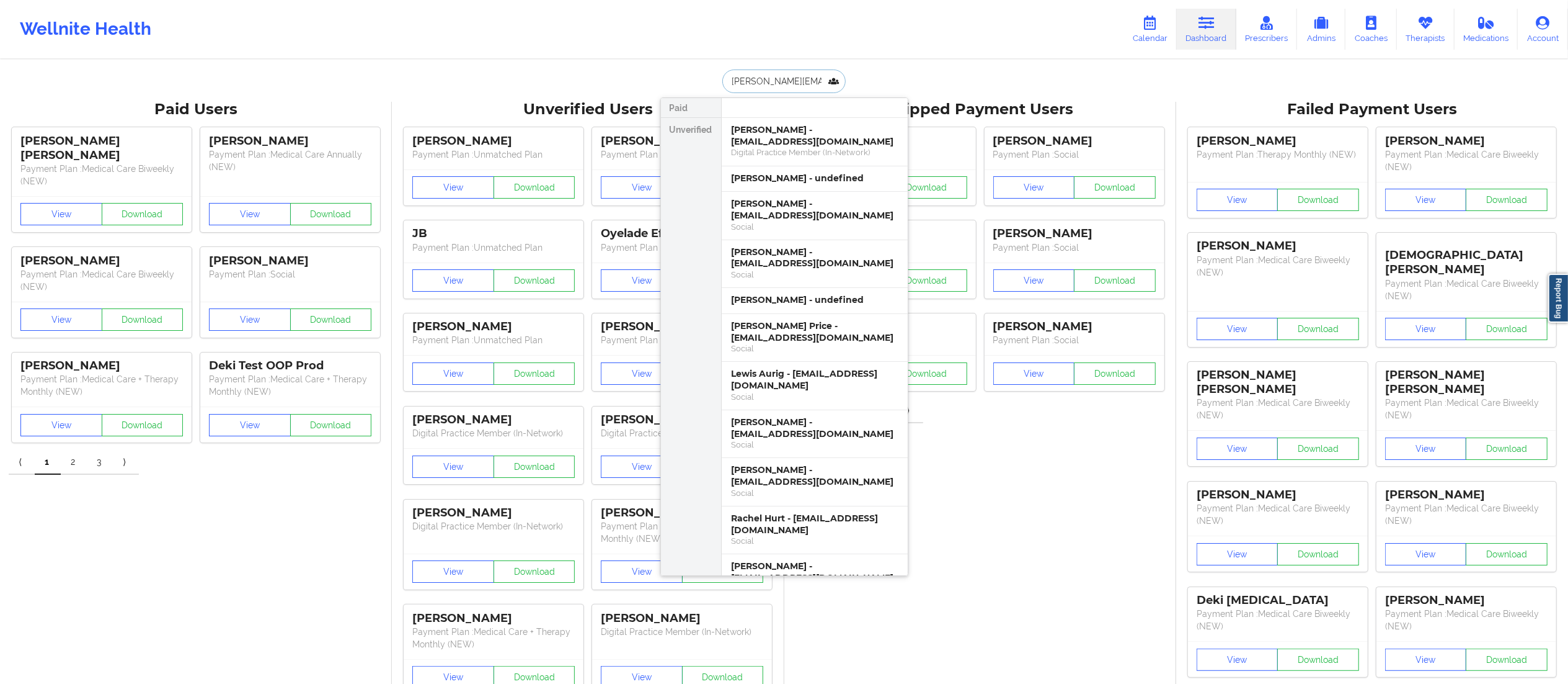
scroll to position [0, 12]
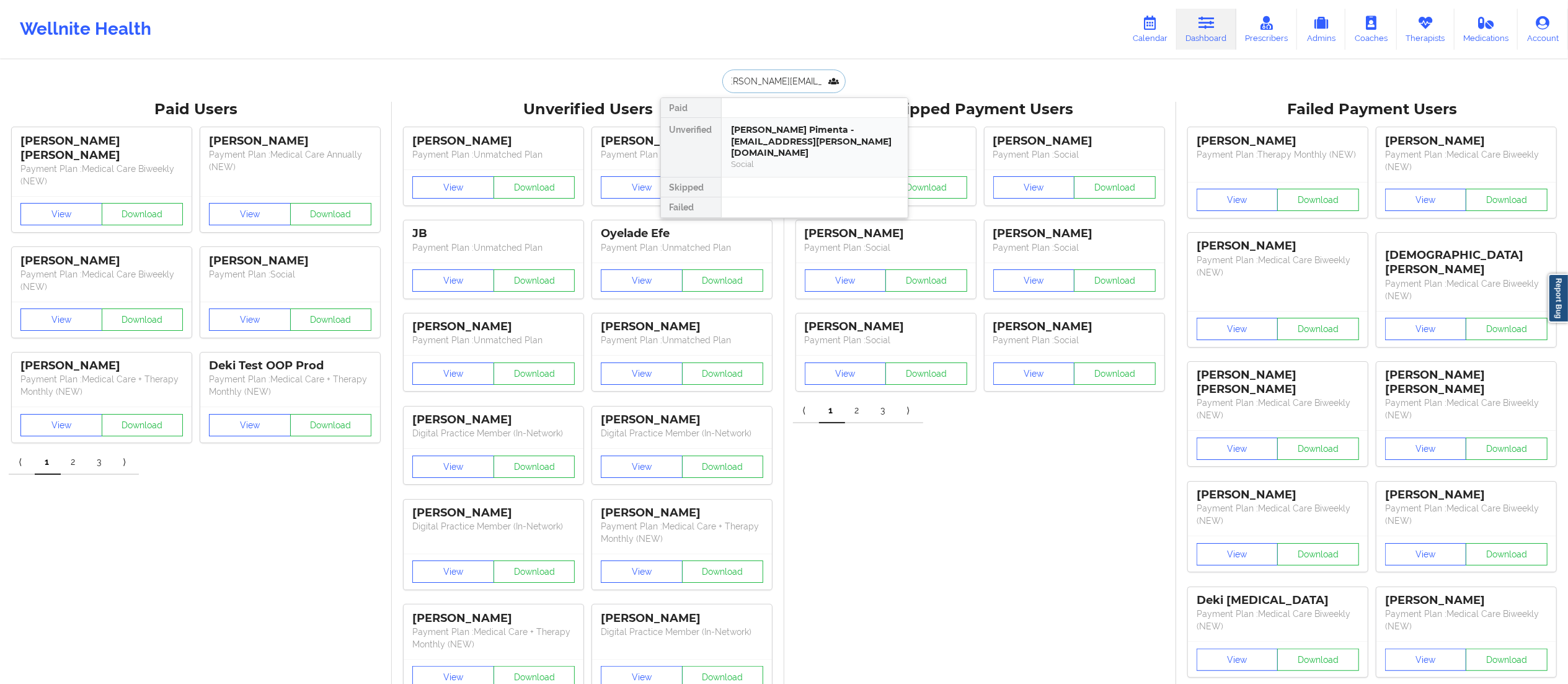
click at [791, 147] on div "[PERSON_NAME] Pimenta - [EMAIL_ADDRESS][PERSON_NAME][DOMAIN_NAME]" at bounding box center [814, 141] width 166 height 35
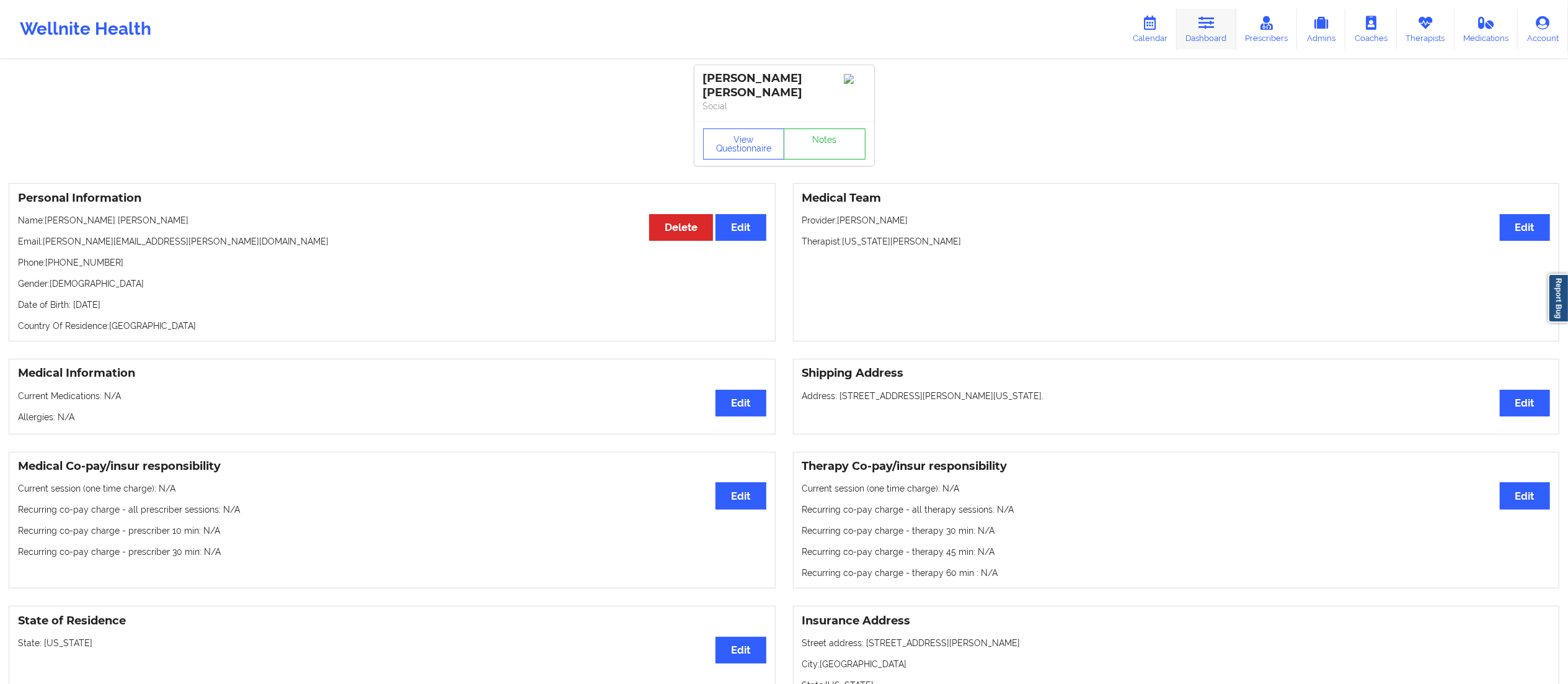
click at [1207, 12] on link "Dashboard" at bounding box center [1206, 29] width 59 height 41
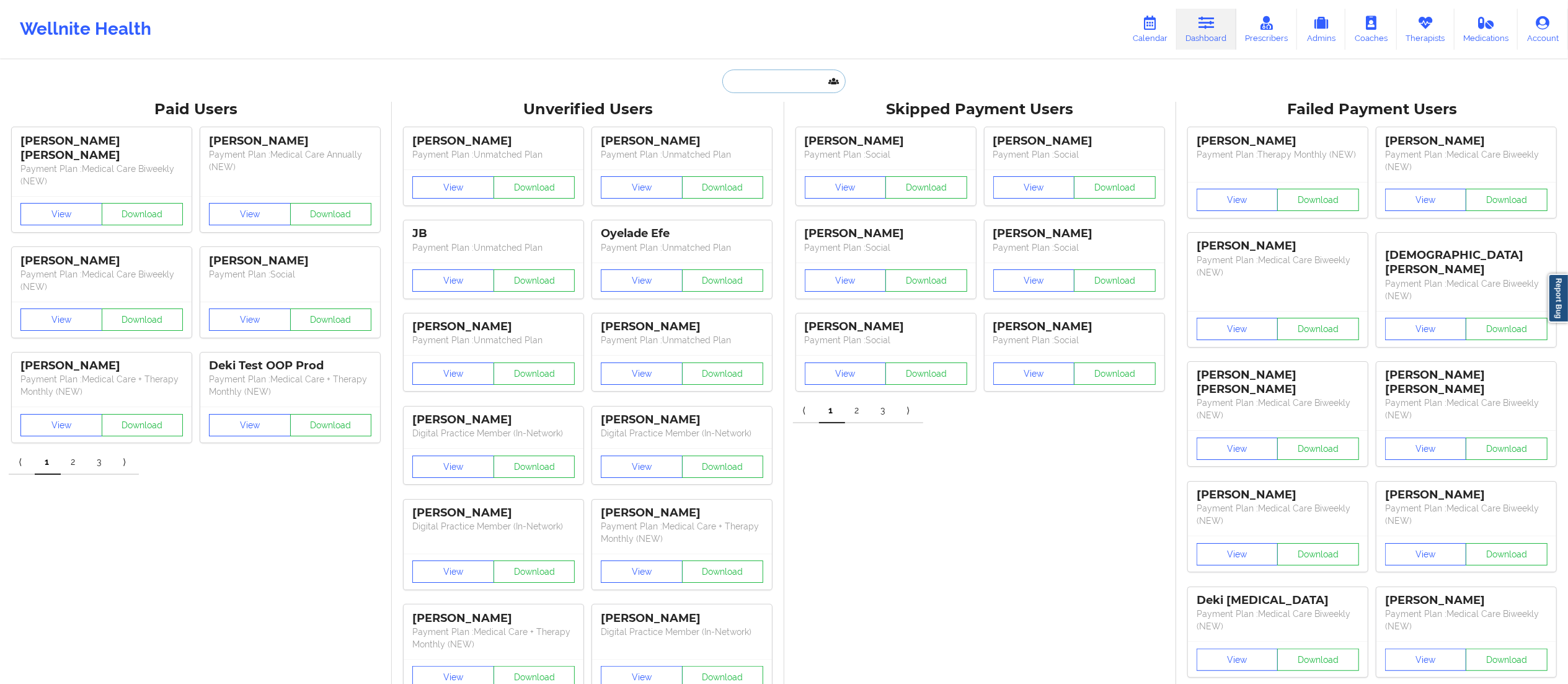
paste input "[EMAIL_ADDRESS][DOMAIN_NAME]"
click at [799, 87] on input "text" at bounding box center [784, 81] width 123 height 24
type input "[EMAIL_ADDRESS][DOMAIN_NAME]"
click at [752, 141] on div "[PERSON_NAME] - [EMAIL_ADDRESS][DOMAIN_NAME]" at bounding box center [814, 136] width 166 height 23
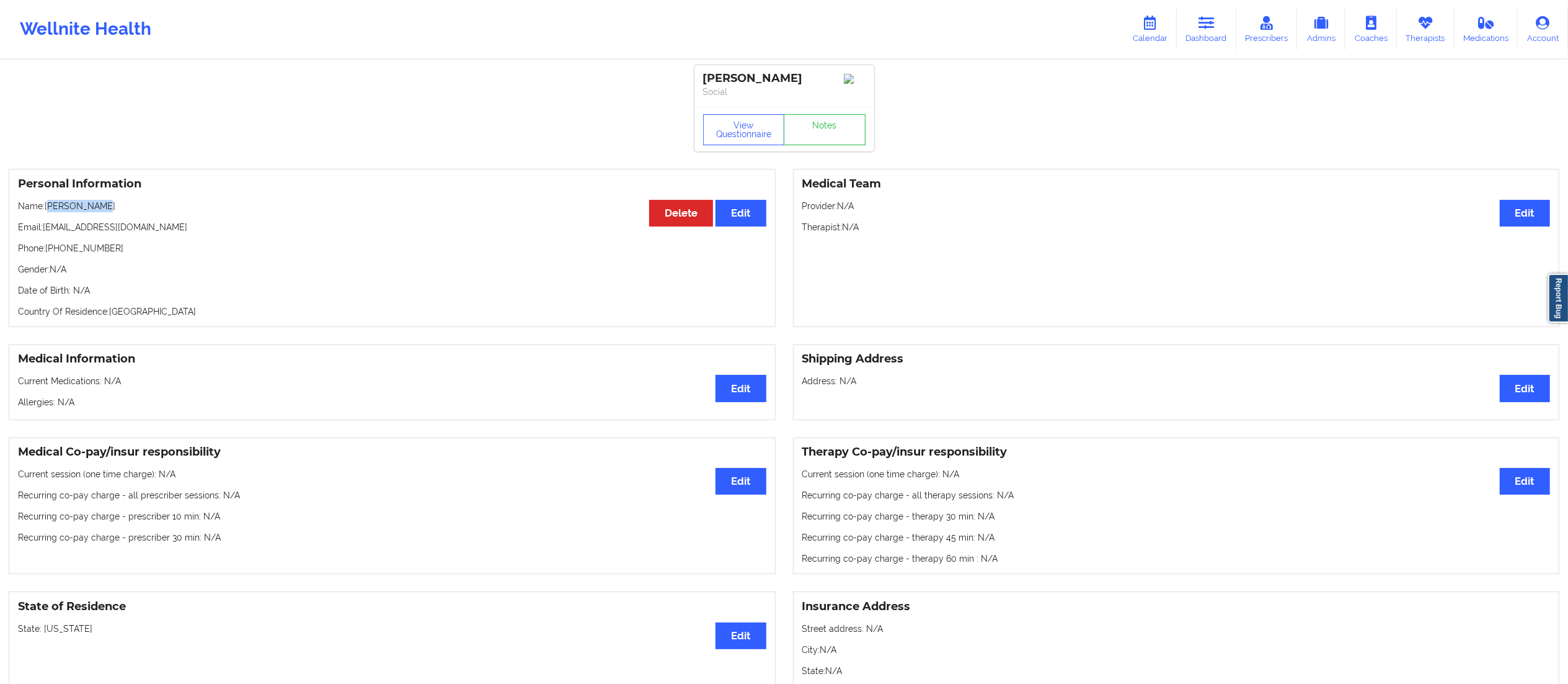
drag, startPoint x: 51, startPoint y: 204, endPoint x: 100, endPoint y: 198, distance: 49.4
click at [100, 198] on div "Personal Information Edit Delete Name: [PERSON_NAME] Email: [EMAIL_ADDRESS][DOM…" at bounding box center [392, 248] width 767 height 158
drag, startPoint x: 45, startPoint y: 205, endPoint x: 177, endPoint y: 206, distance: 132.0
click at [177, 206] on p "Name: [PERSON_NAME]" at bounding box center [392, 206] width 748 height 12
copy p "[PERSON_NAME]"
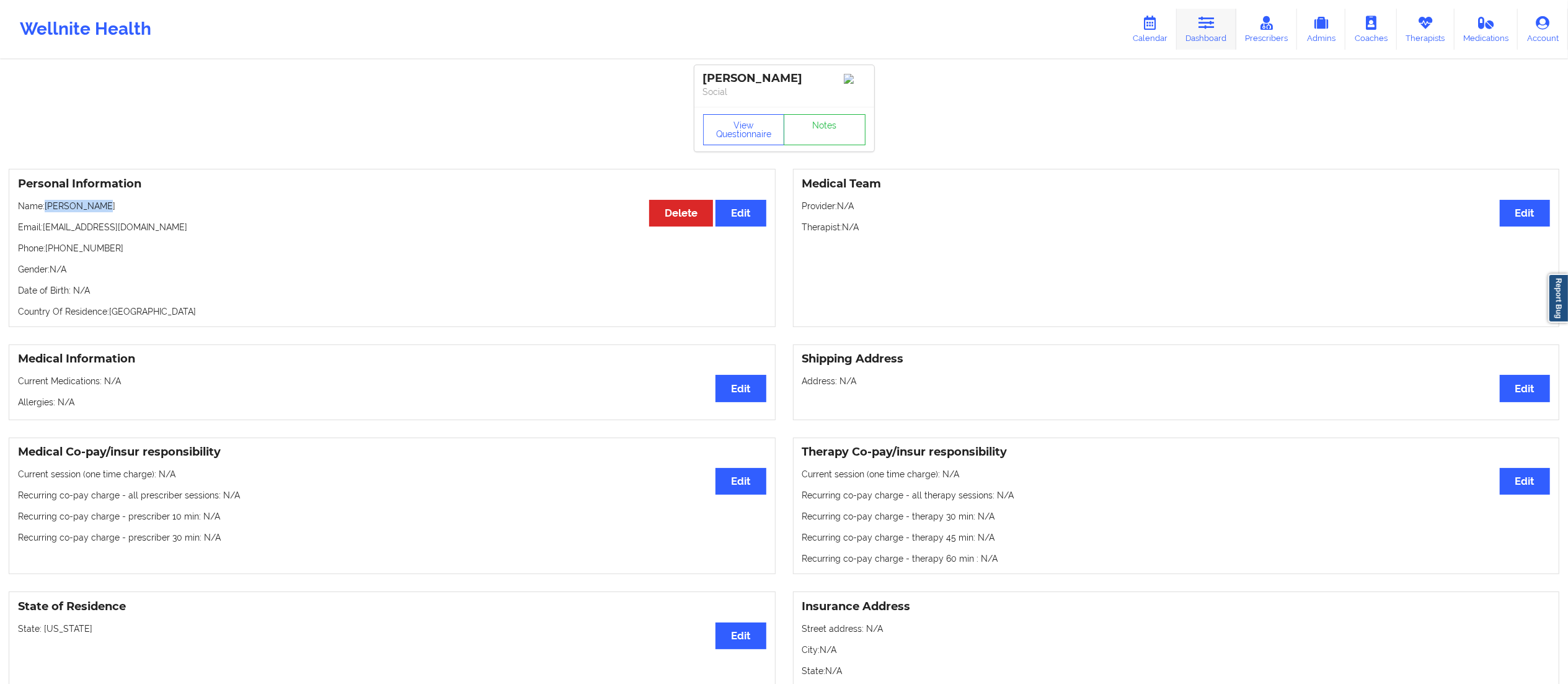
click at [1200, 21] on icon at bounding box center [1207, 22] width 16 height 13
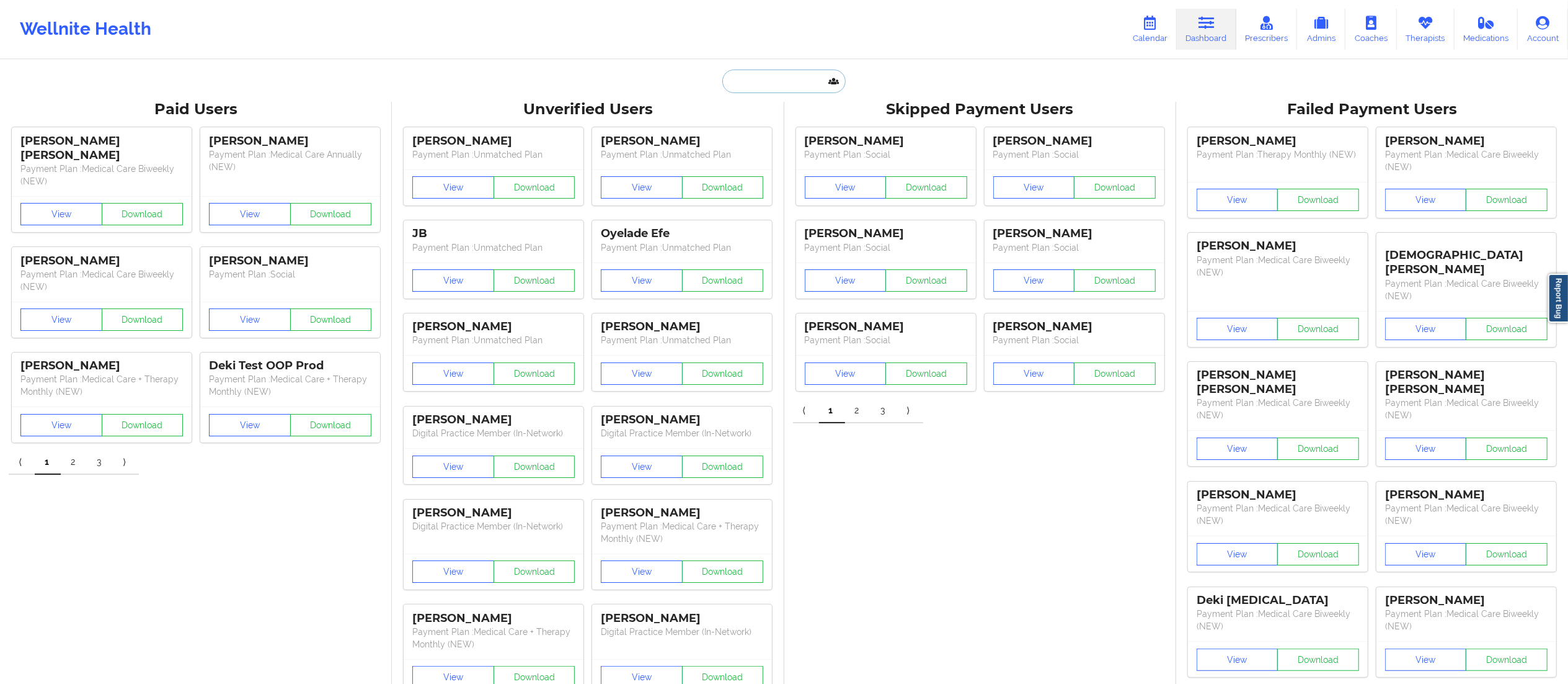
click at [770, 84] on input "text" at bounding box center [784, 81] width 123 height 24
paste input "[EMAIL_ADDRESS][DOMAIN_NAME]"
type input "[EMAIL_ADDRESS][DOMAIN_NAME]"
click at [787, 147] on div "[PERSON_NAME] - [EMAIL_ADDRESS][DOMAIN_NAME]" at bounding box center [814, 136] width 166 height 23
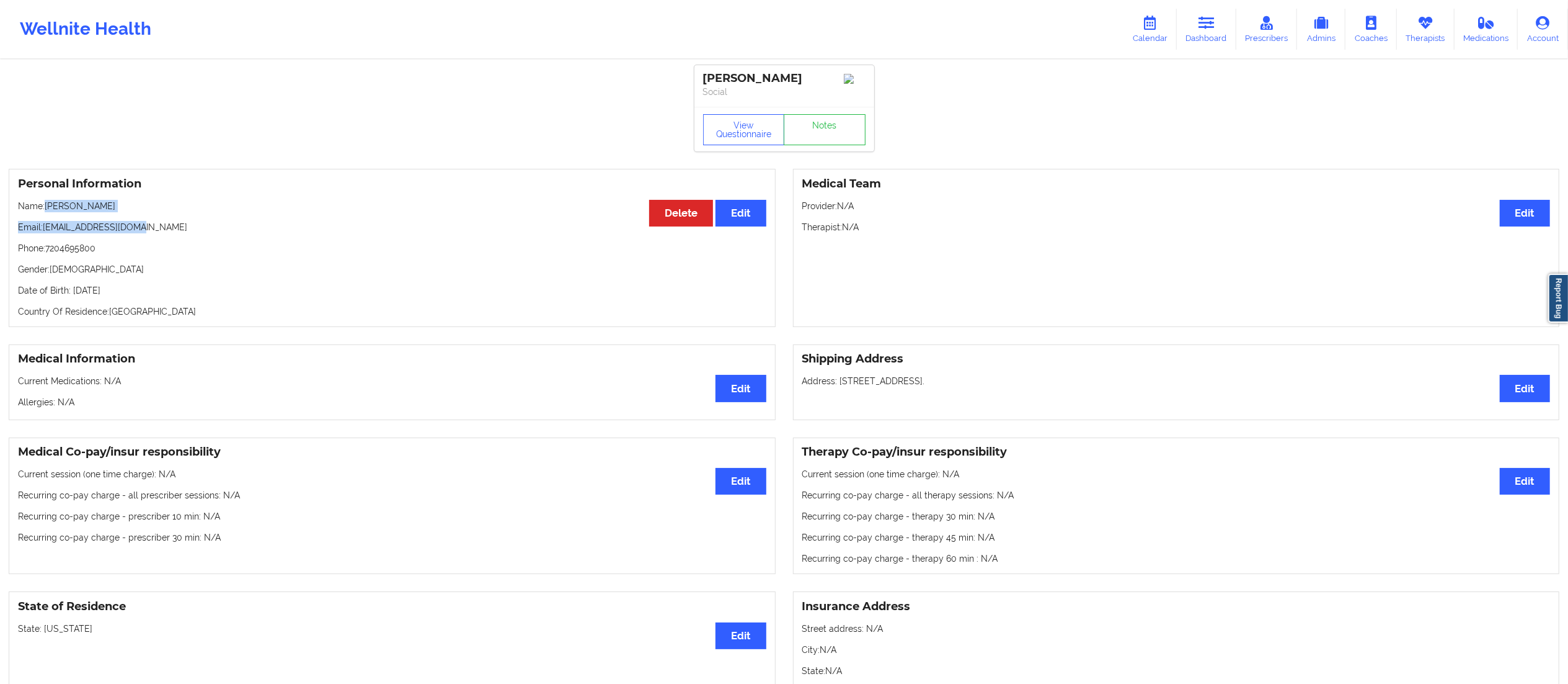
drag, startPoint x: 45, startPoint y: 213, endPoint x: 206, endPoint y: 222, distance: 161.3
click at [206, 222] on div "Personal Information Edit Delete Name: [PERSON_NAME] Email: [EMAIL_ADDRESS][DOM…" at bounding box center [392, 248] width 767 height 158
click at [200, 228] on p "Email: [EMAIL_ADDRESS][DOMAIN_NAME]" at bounding box center [392, 227] width 748 height 12
drag, startPoint x: 73, startPoint y: 226, endPoint x: 51, endPoint y: 218, distance: 23.4
click at [72, 226] on p "Email: [EMAIL_ADDRESS][DOMAIN_NAME]" at bounding box center [392, 227] width 748 height 12
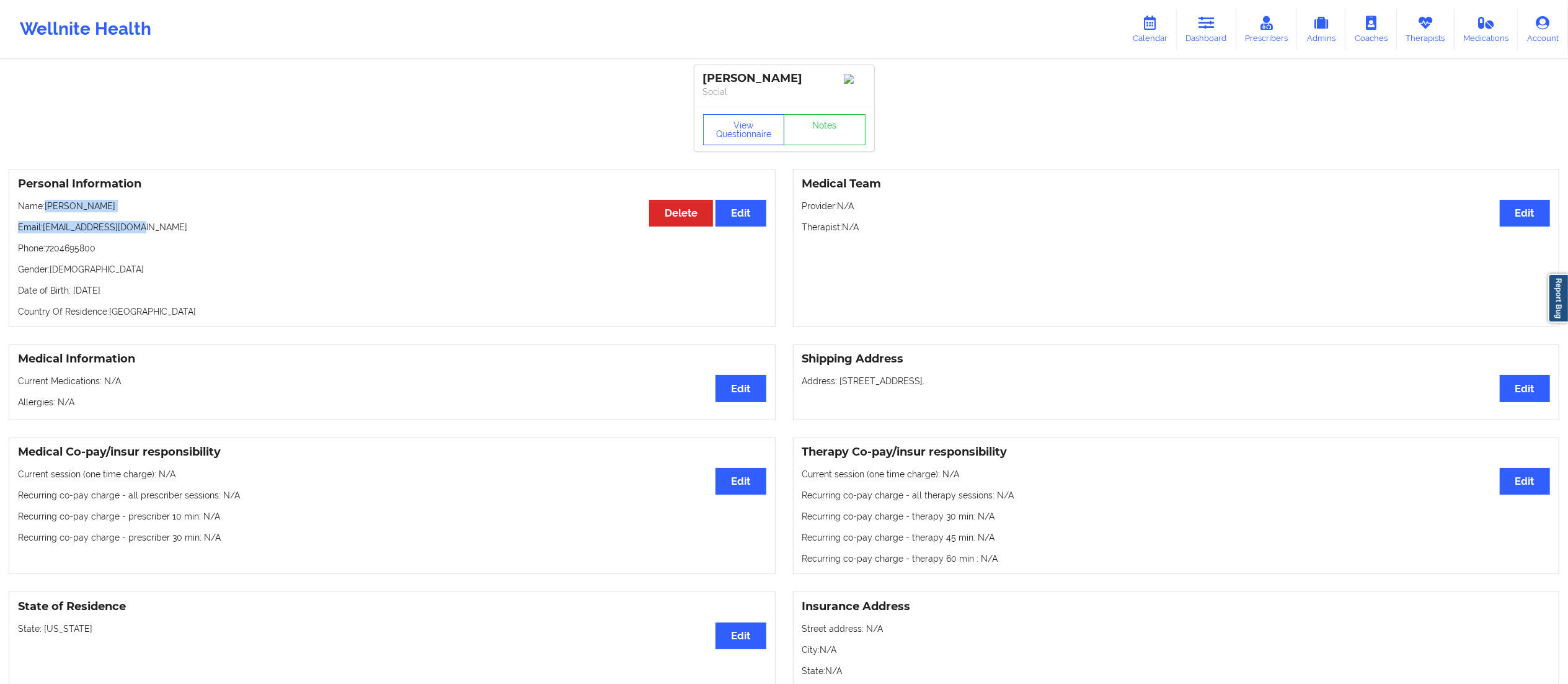
click at [47, 212] on p "Name: [PERSON_NAME]" at bounding box center [392, 206] width 748 height 12
drag, startPoint x: 46, startPoint y: 211, endPoint x: 209, endPoint y: 201, distance: 163.3
click at [209, 201] on div "Personal Information Edit Delete Name: [PERSON_NAME] Email: [EMAIL_ADDRESS][DOM…" at bounding box center [392, 248] width 767 height 158
copy p "[PERSON_NAME]"
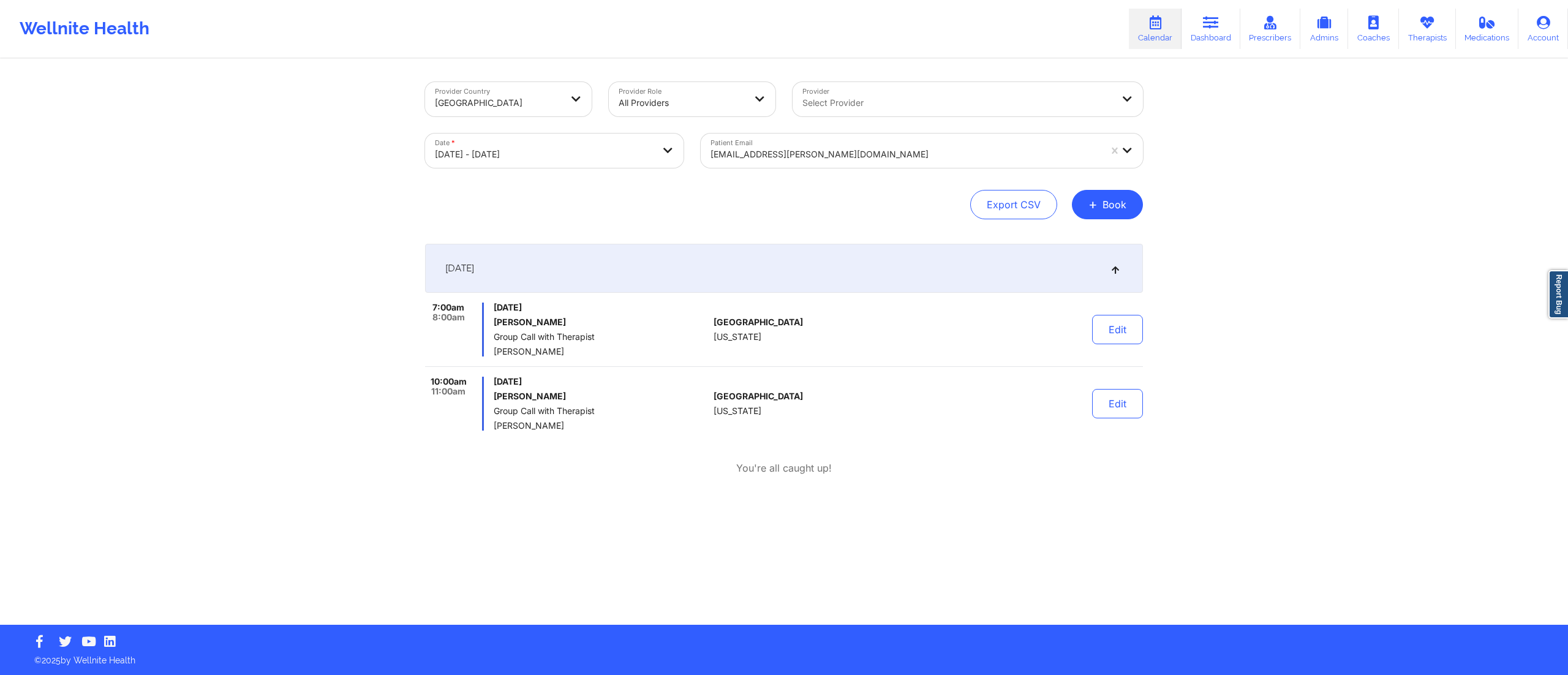
click at [828, 151] on div at bounding box center [905, 154] width 389 height 15
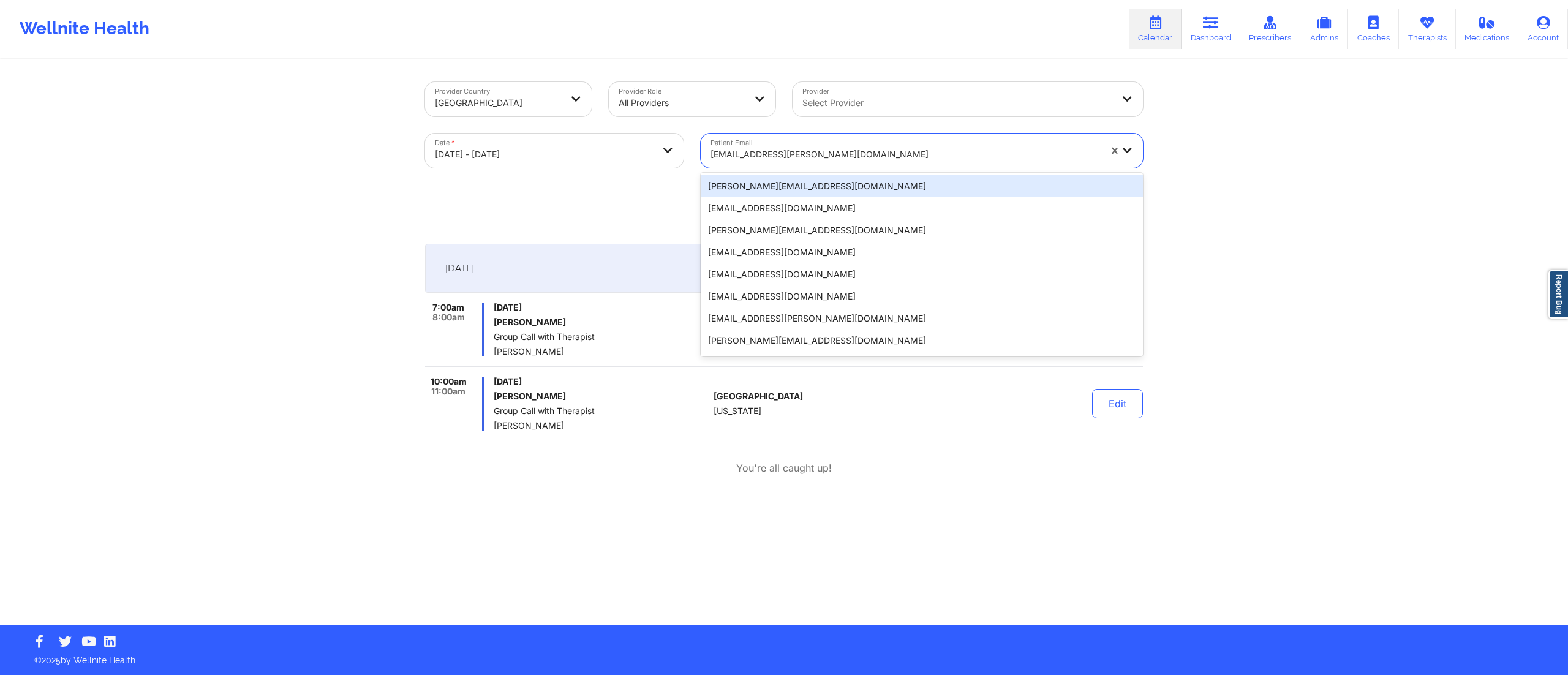
paste input "[EMAIL_ADDRESS][DOMAIN_NAME]"
type input "[EMAIL_ADDRESS][DOMAIN_NAME]"
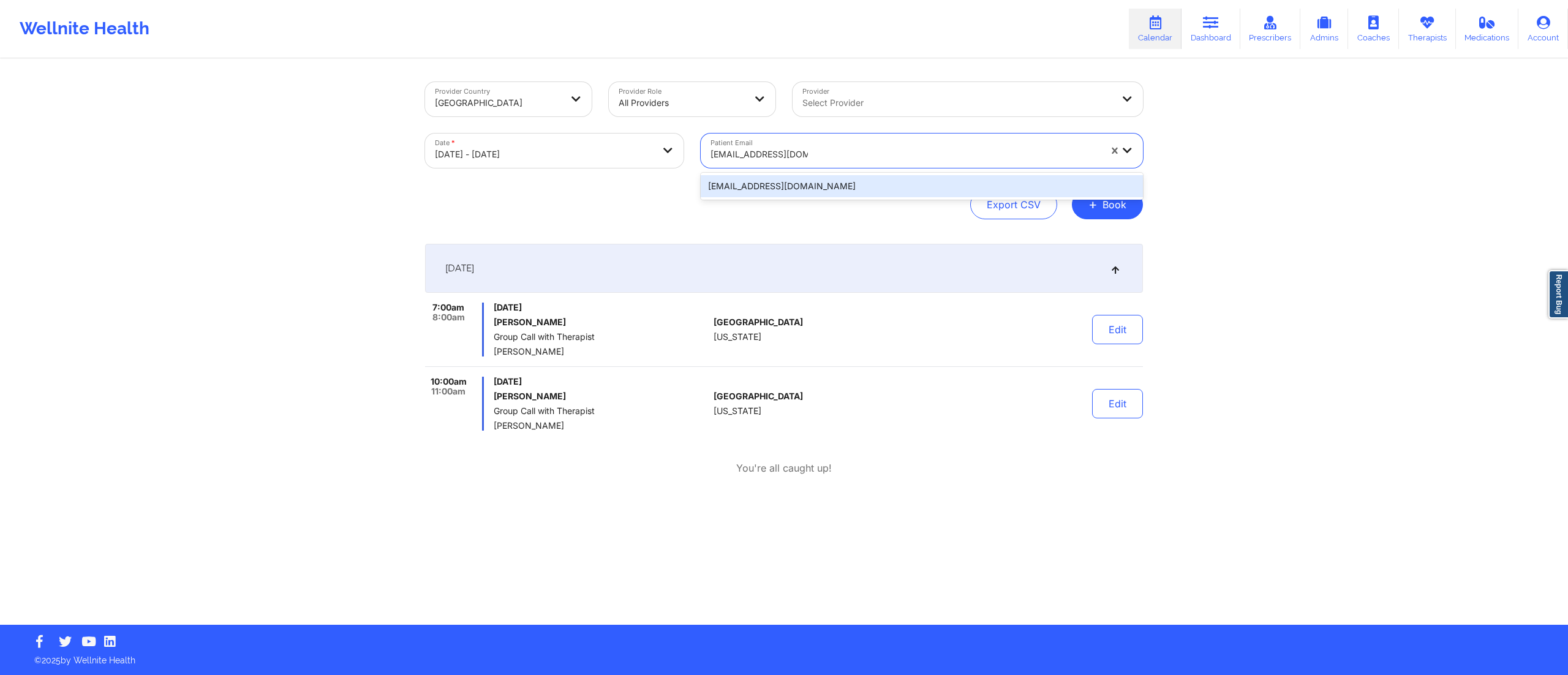
click at [840, 180] on div "[EMAIL_ADDRESS][DOMAIN_NAME]" at bounding box center [922, 186] width 442 height 22
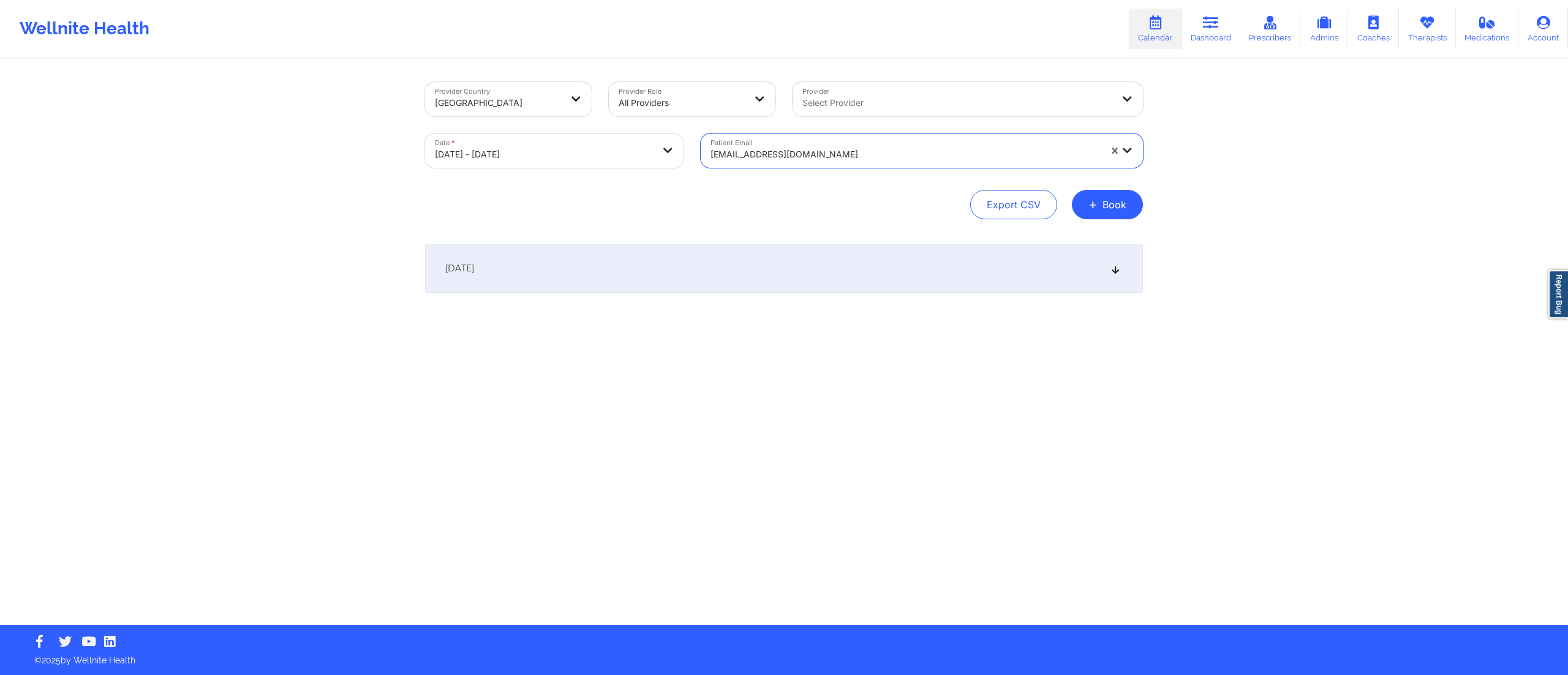
click at [537, 155] on body "Wellnite Health Calendar Dashboard Prescribers Admins Coaches Therapists Medica…" at bounding box center [784, 338] width 1568 height 675
select select "2025-9"
select select "2025-10"
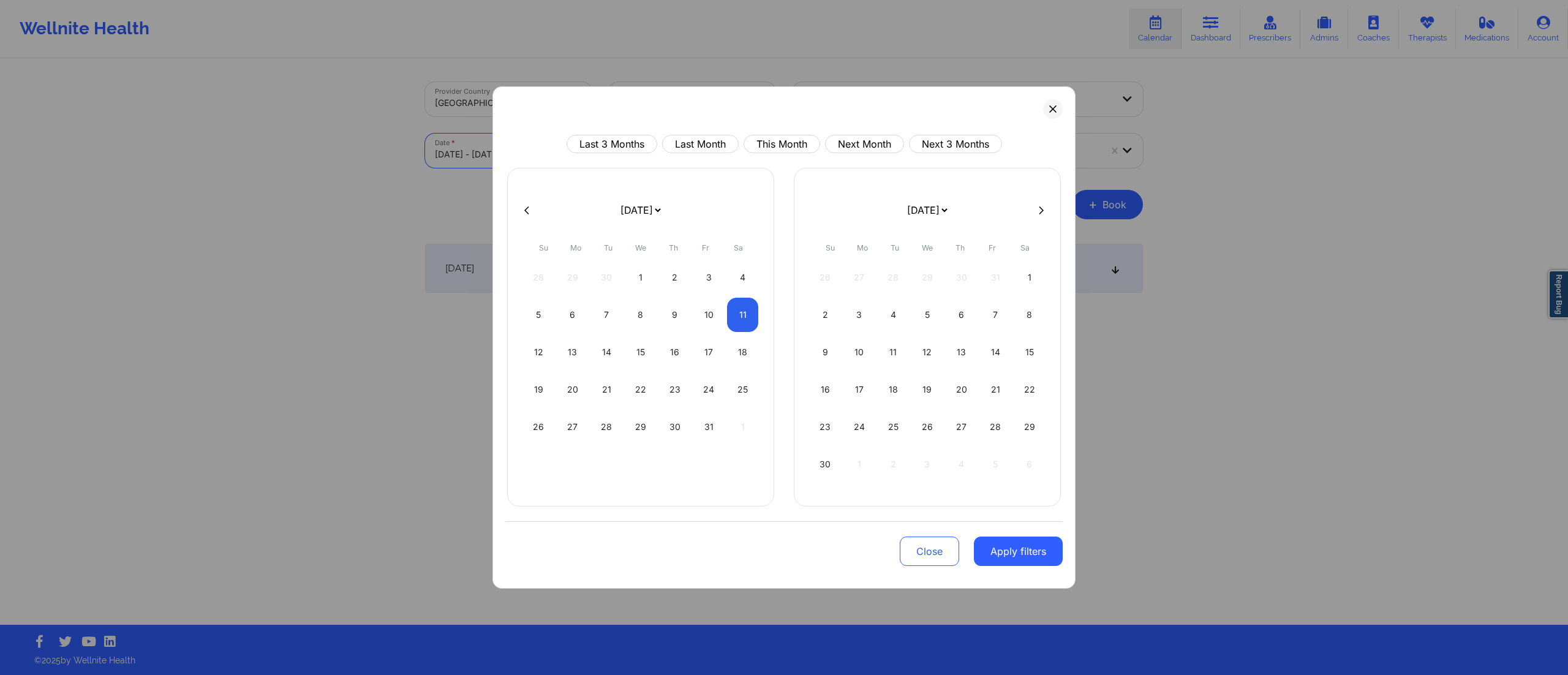
click at [523, 210] on button at bounding box center [527, 210] width 12 height 11
select select "2025-8"
select select "2025-9"
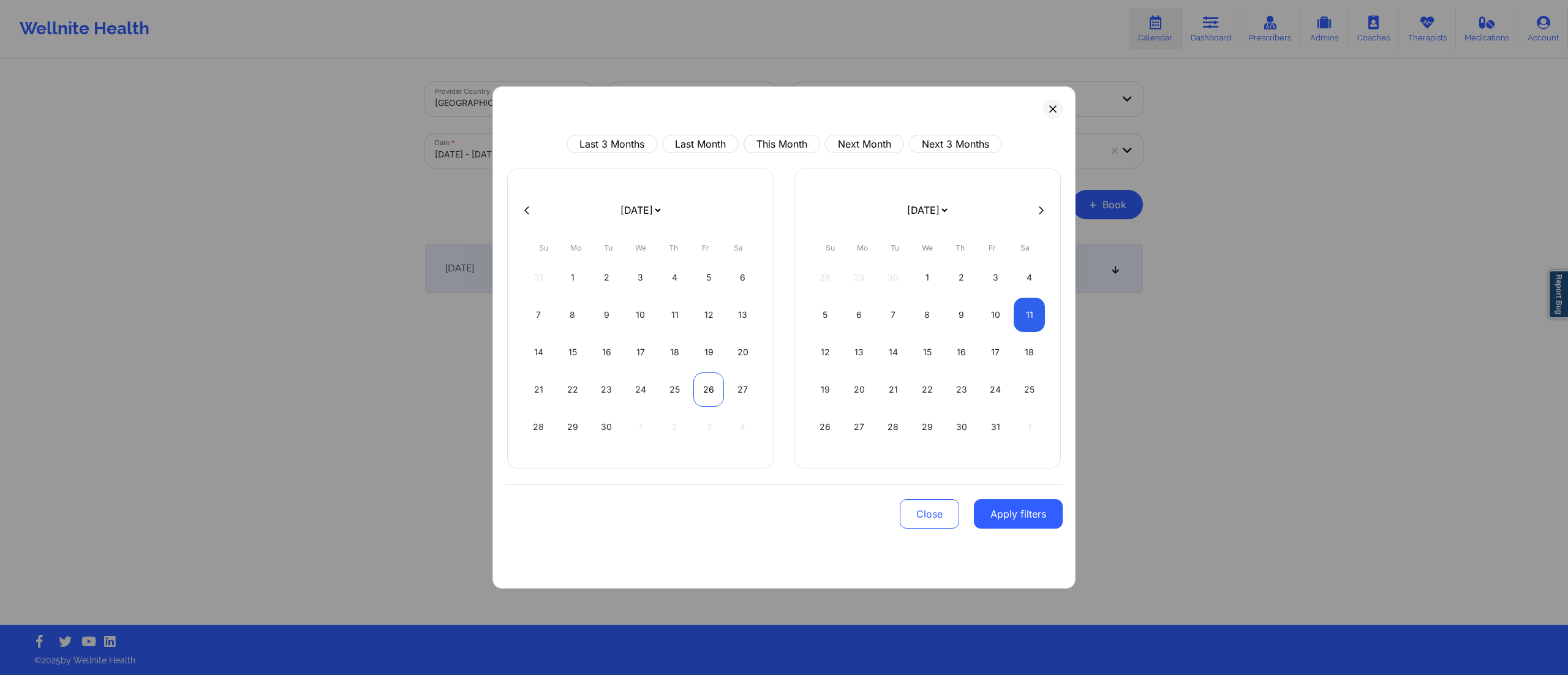
click at [709, 394] on div "26" at bounding box center [709, 389] width 32 height 34
select select "2025-8"
select select "2025-9"
click at [709, 394] on div "26" at bounding box center [709, 389] width 32 height 34
select select "2025-8"
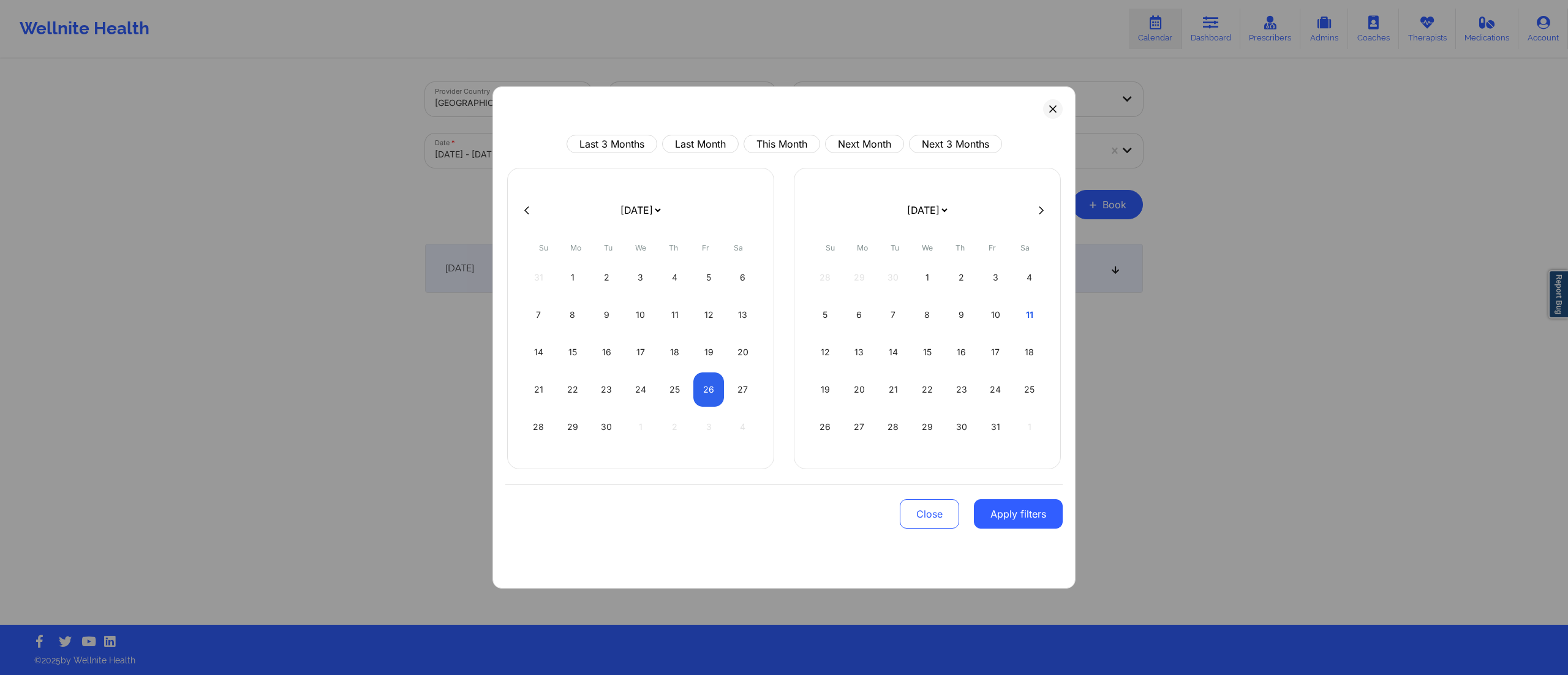
select select "2025-9"
click at [1024, 515] on button "Apply filters" at bounding box center [1017, 514] width 89 height 30
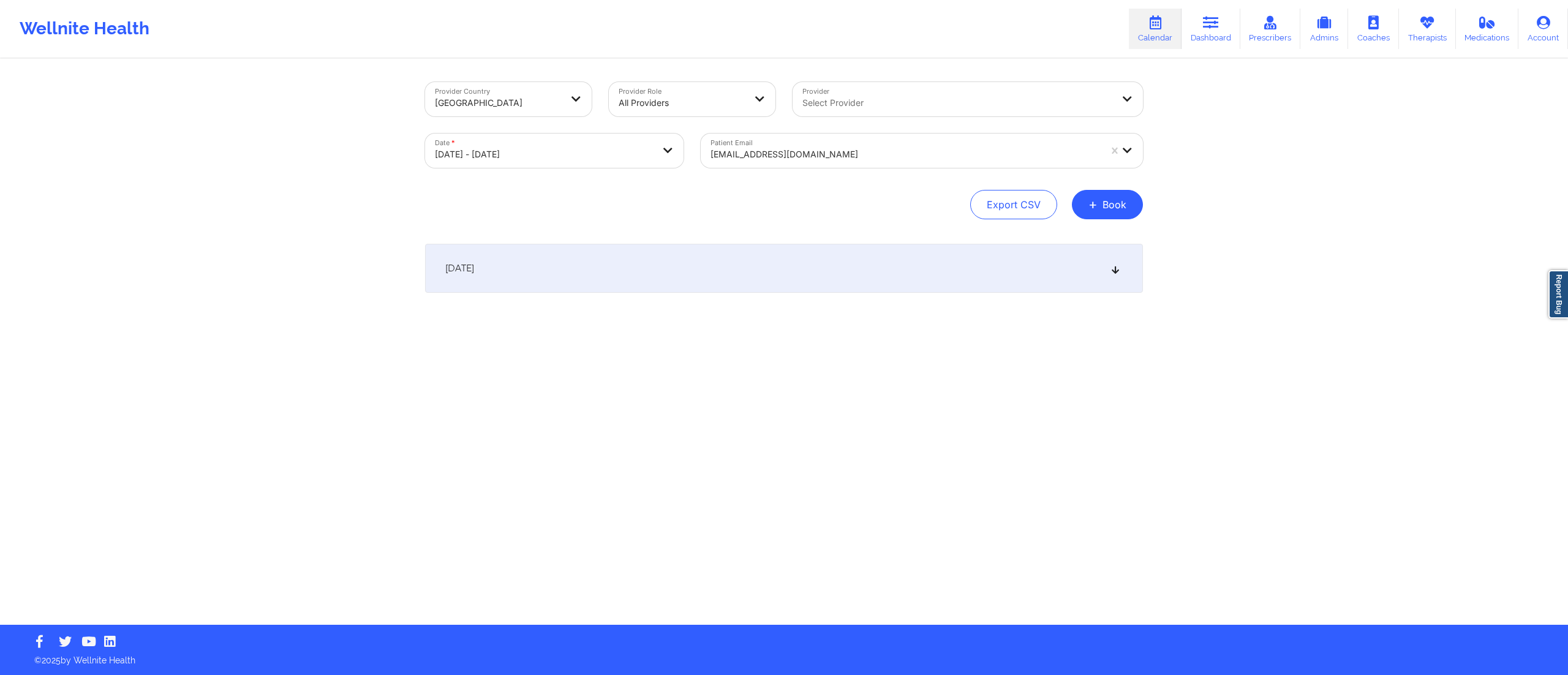
click at [780, 272] on div "September 26, 2025" at bounding box center [784, 268] width 717 height 49
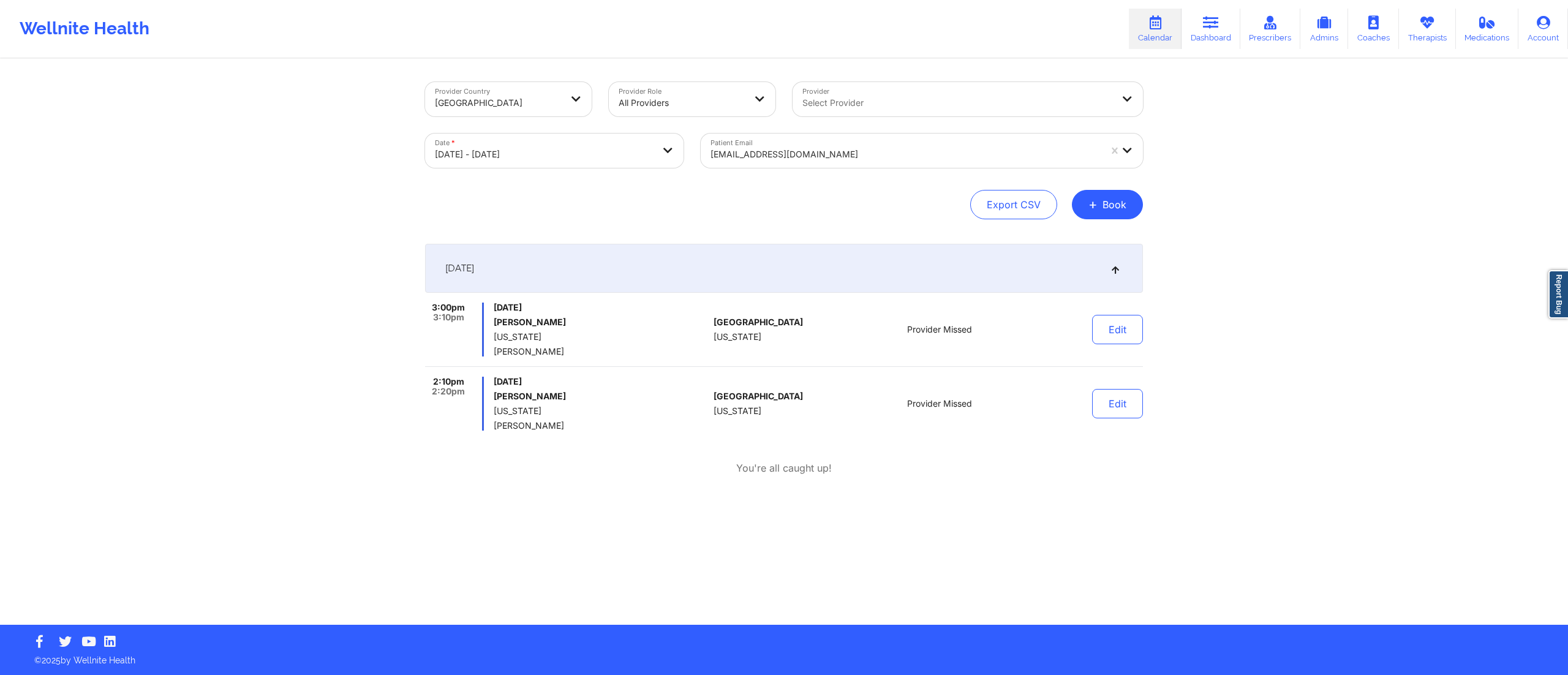
click at [681, 275] on div "September 26, 2025" at bounding box center [784, 268] width 717 height 49
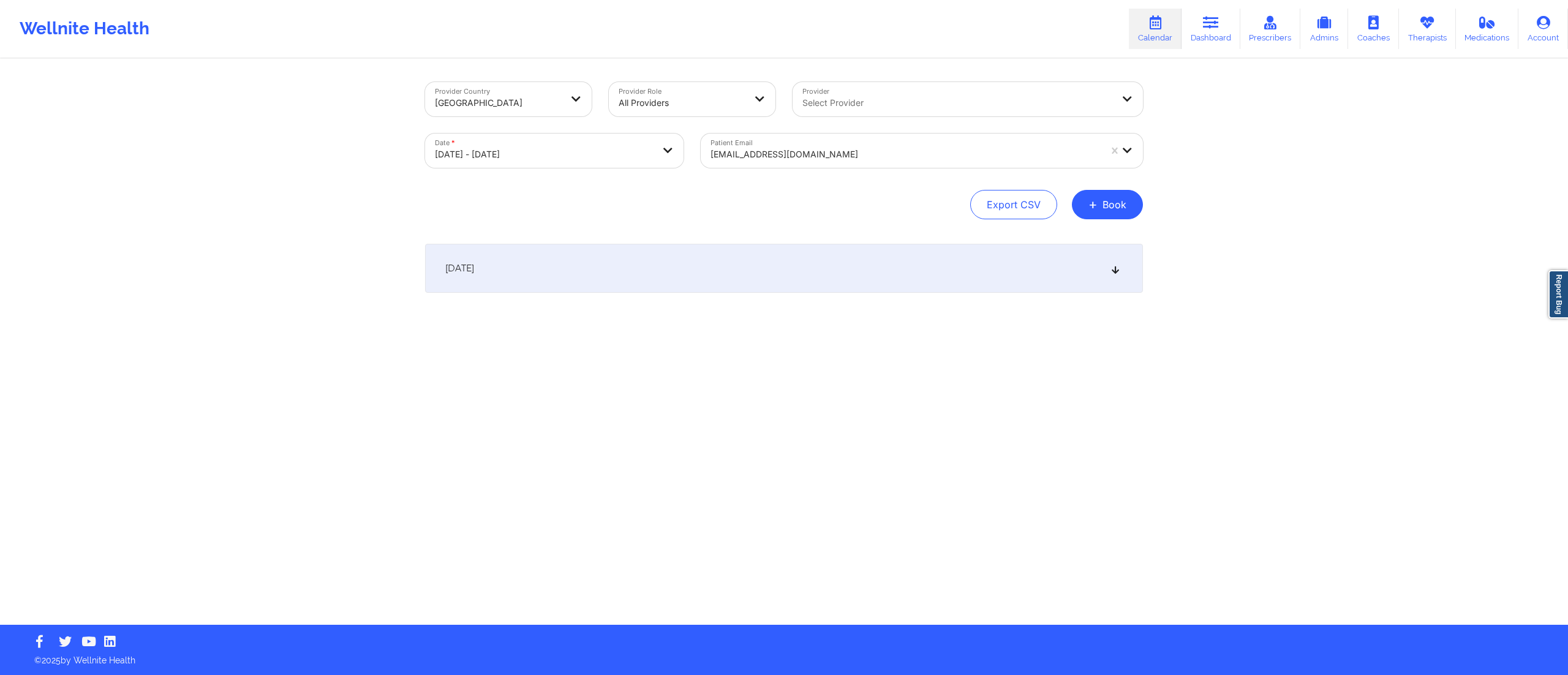
drag, startPoint x: 899, startPoint y: 640, endPoint x: 906, endPoint y: 618, distance: 23.1
click at [893, 627] on footer "© 2025 by Wellnite Health" at bounding box center [784, 649] width 1568 height 50
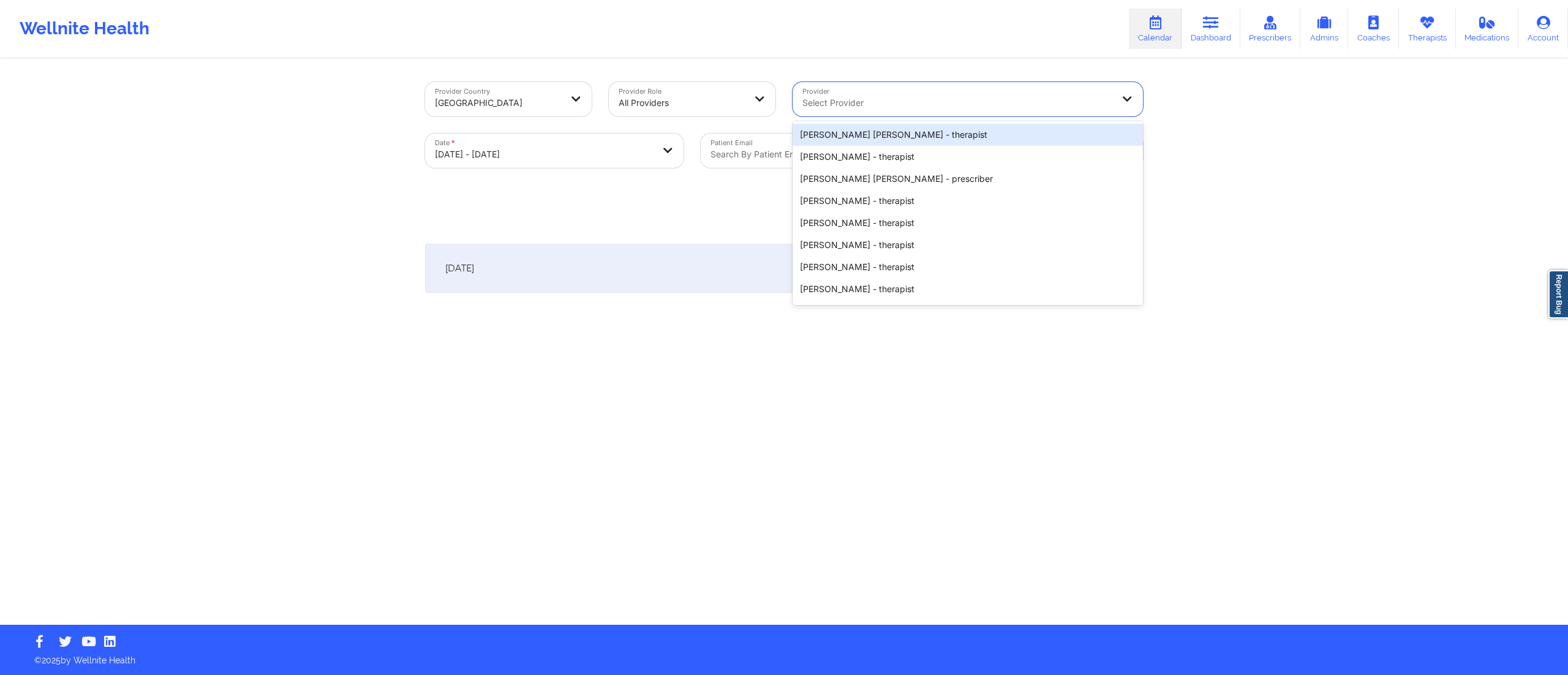
click at [970, 105] on div at bounding box center [957, 103] width 310 height 15
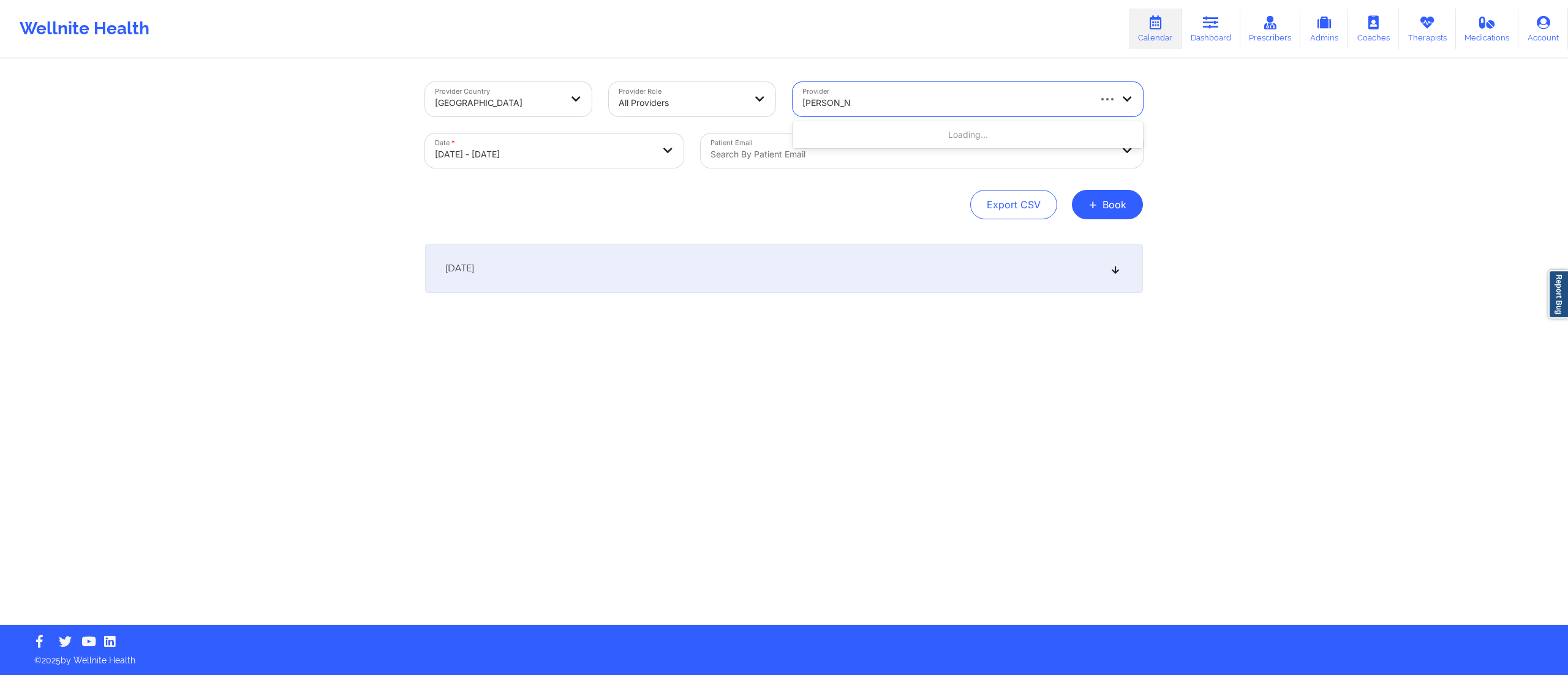
type input "melissa fowl"
click at [904, 135] on div "Melissa Fowler - therapist" at bounding box center [967, 134] width 350 height 22
click at [728, 279] on div "September 26, 2025" at bounding box center [784, 268] width 717 height 49
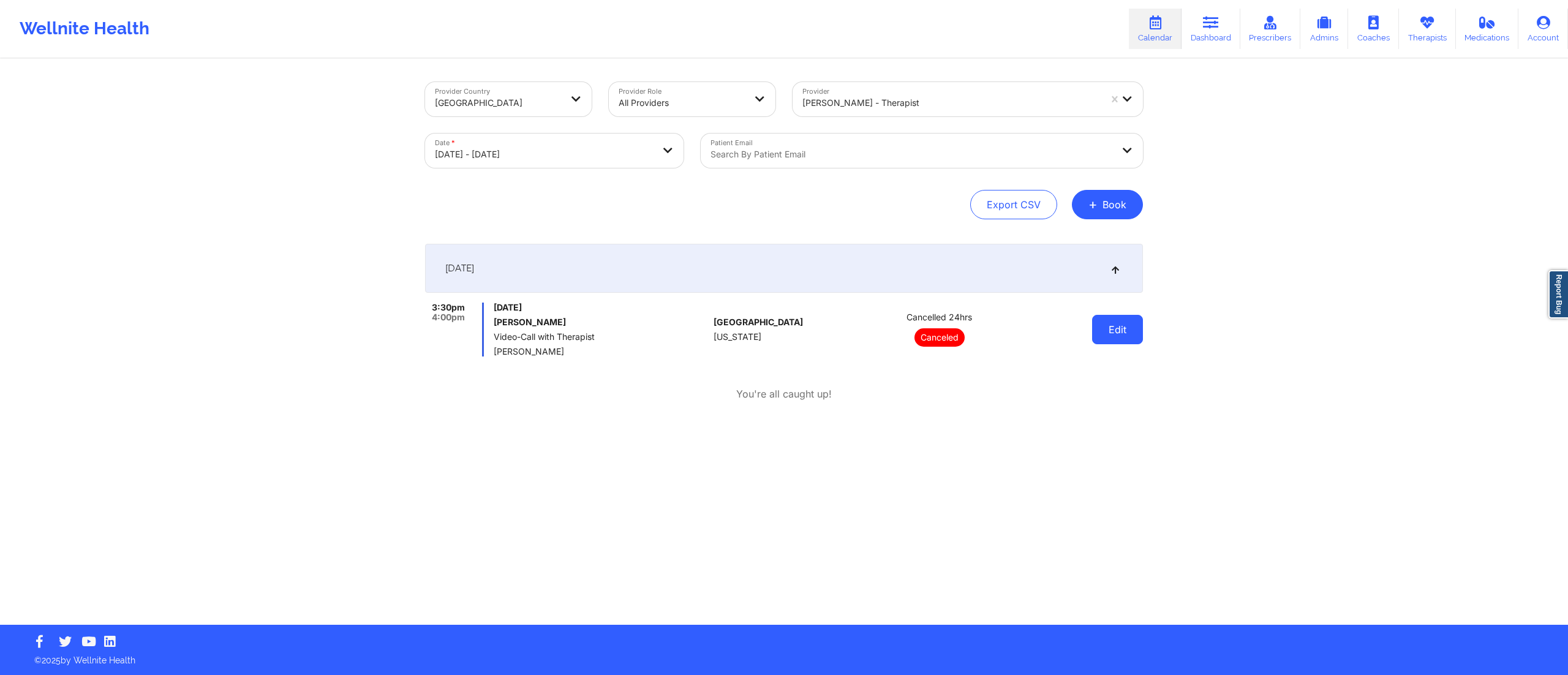
click at [1113, 342] on button "Edit" at bounding box center [1117, 330] width 51 height 30
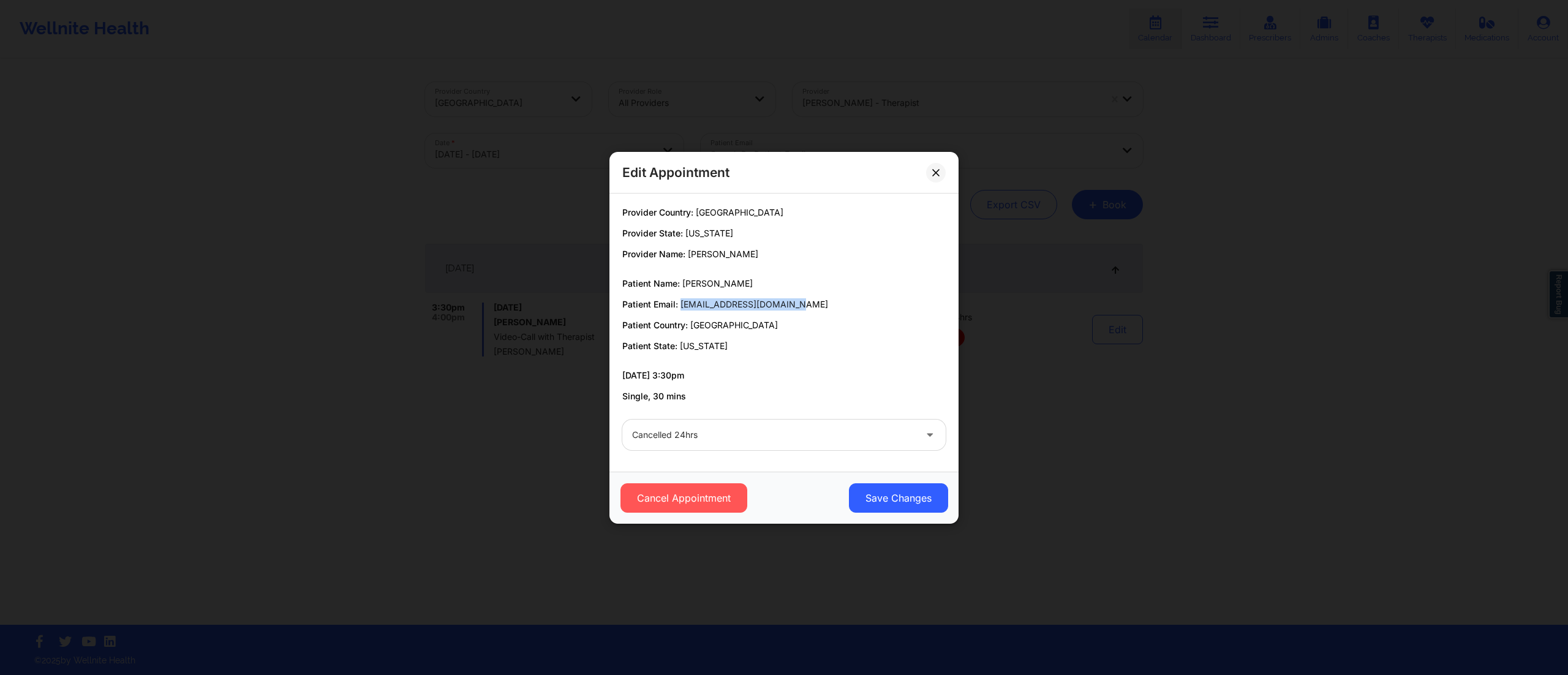
drag, startPoint x: 682, startPoint y: 302, endPoint x: 834, endPoint y: 303, distance: 152.0
click at [833, 303] on p "Patient Email: mikesamthomson@gmail.com" at bounding box center [783, 304] width 324 height 12
copy span "mikesamthomson@gmail.com"
drag, startPoint x: 557, startPoint y: 219, endPoint x: 491, endPoint y: 32, distance: 198.3
click at [556, 219] on div "Edit Appointment Provider Country: United States Provider State: Texas Provider…" at bounding box center [784, 338] width 1568 height 675
